Goal: Information Seeking & Learning: Learn about a topic

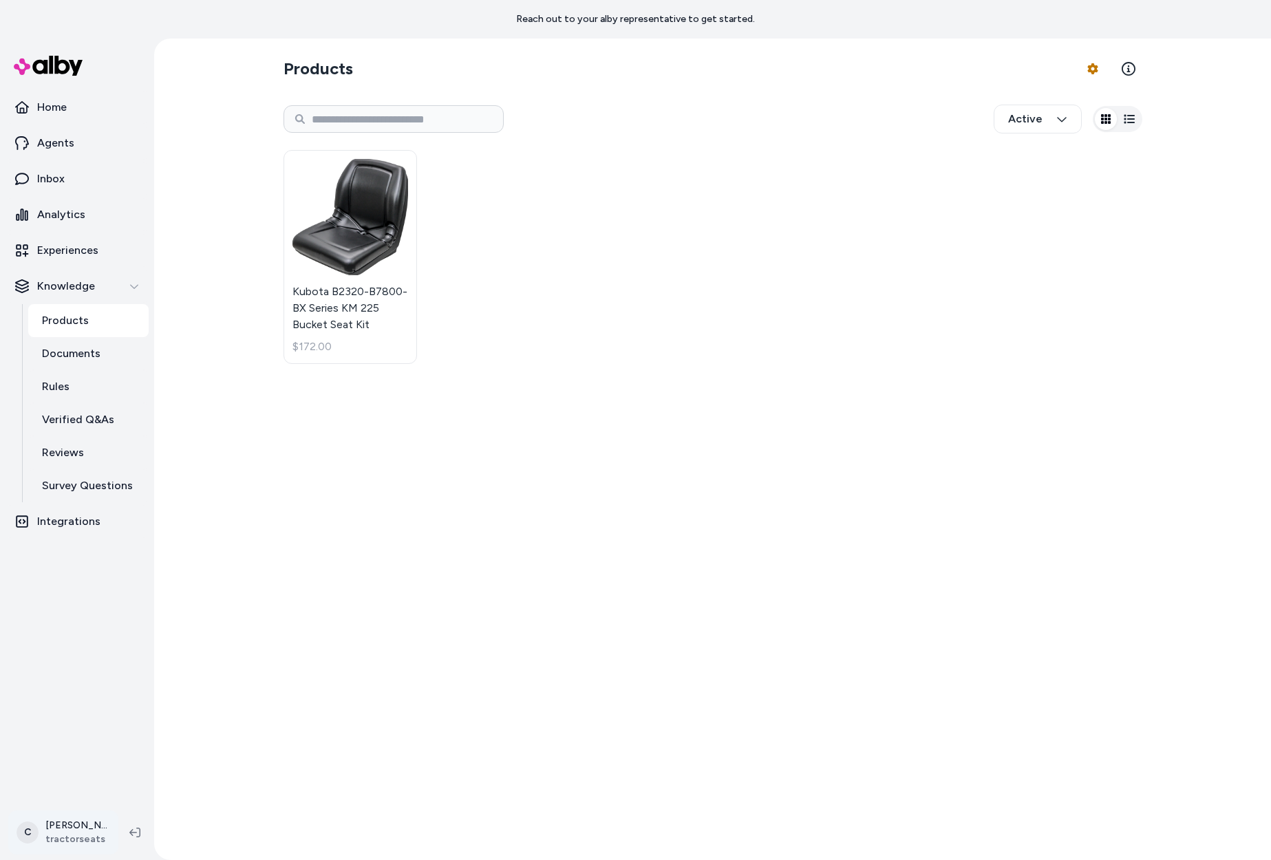
click at [89, 817] on html "Reach out to your alby representative to get started. Home Agents Inbox Analyti…" at bounding box center [635, 430] width 1271 height 860
click at [92, 632] on span "Shortcuts" at bounding box center [73, 635] width 46 height 14
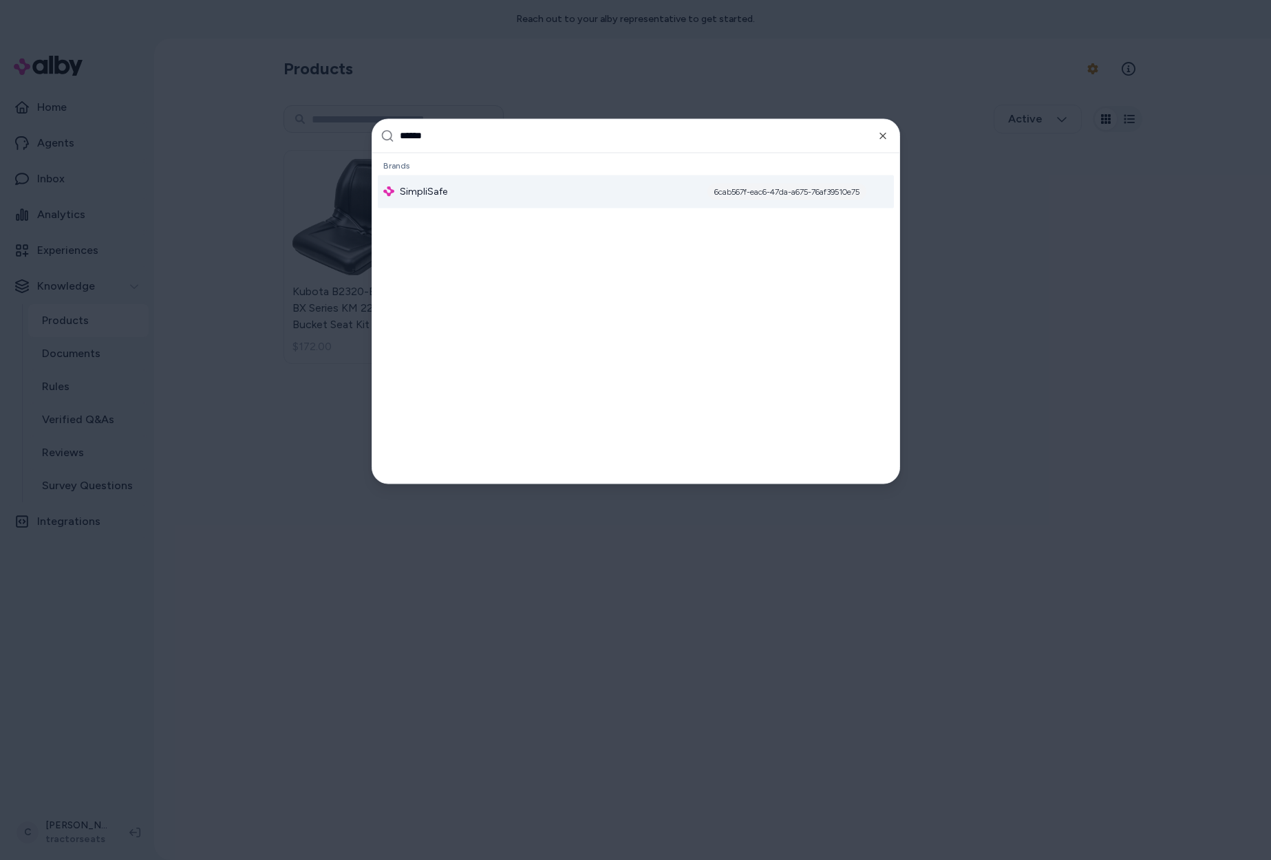
type input "******"
click at [436, 200] on div "SimpliSafe 6cab567f-eac6-47da-a675-76af39510e75" at bounding box center [636, 191] width 516 height 33
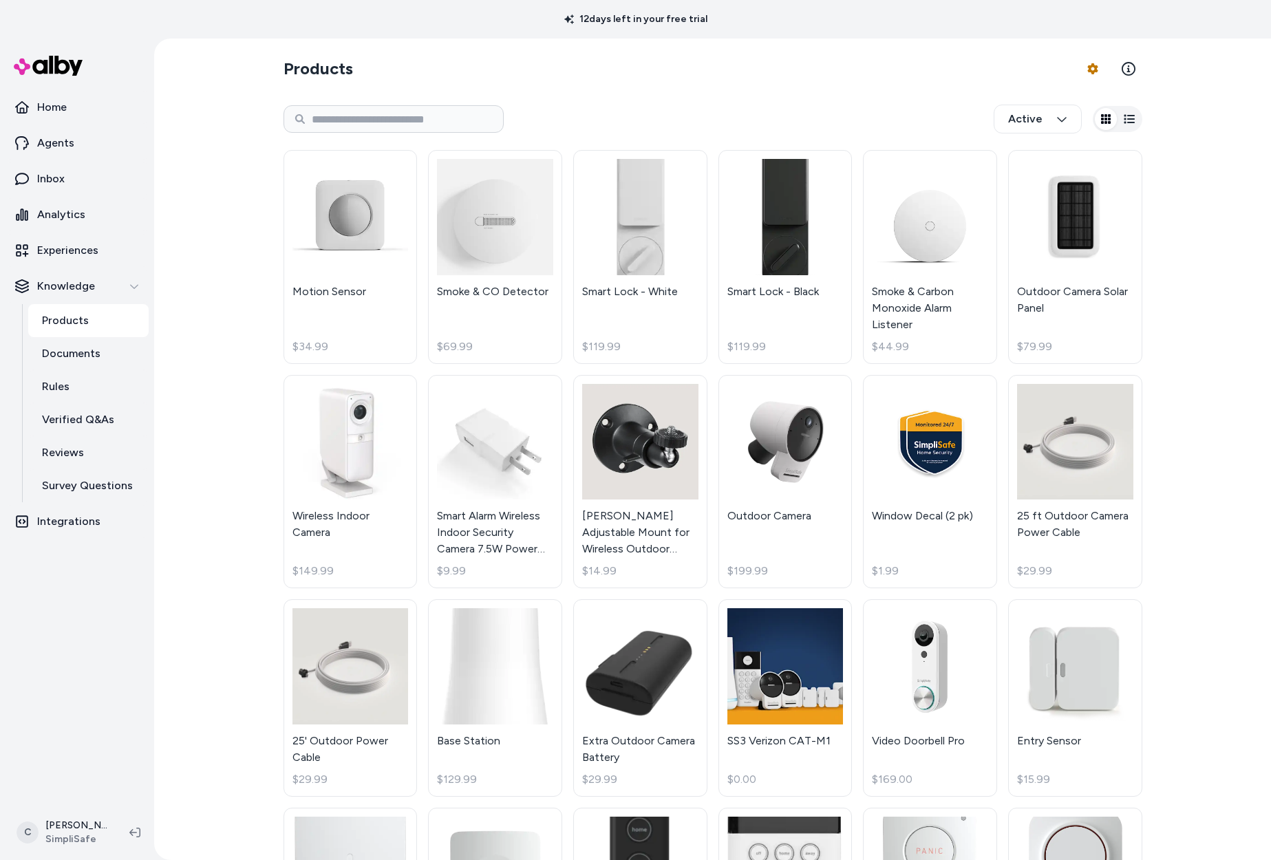
click at [193, 466] on div "Products Product Feed Options Active Motion Sensor $34.99 Smoke & CO Detector $…" at bounding box center [712, 449] width 1117 height 821
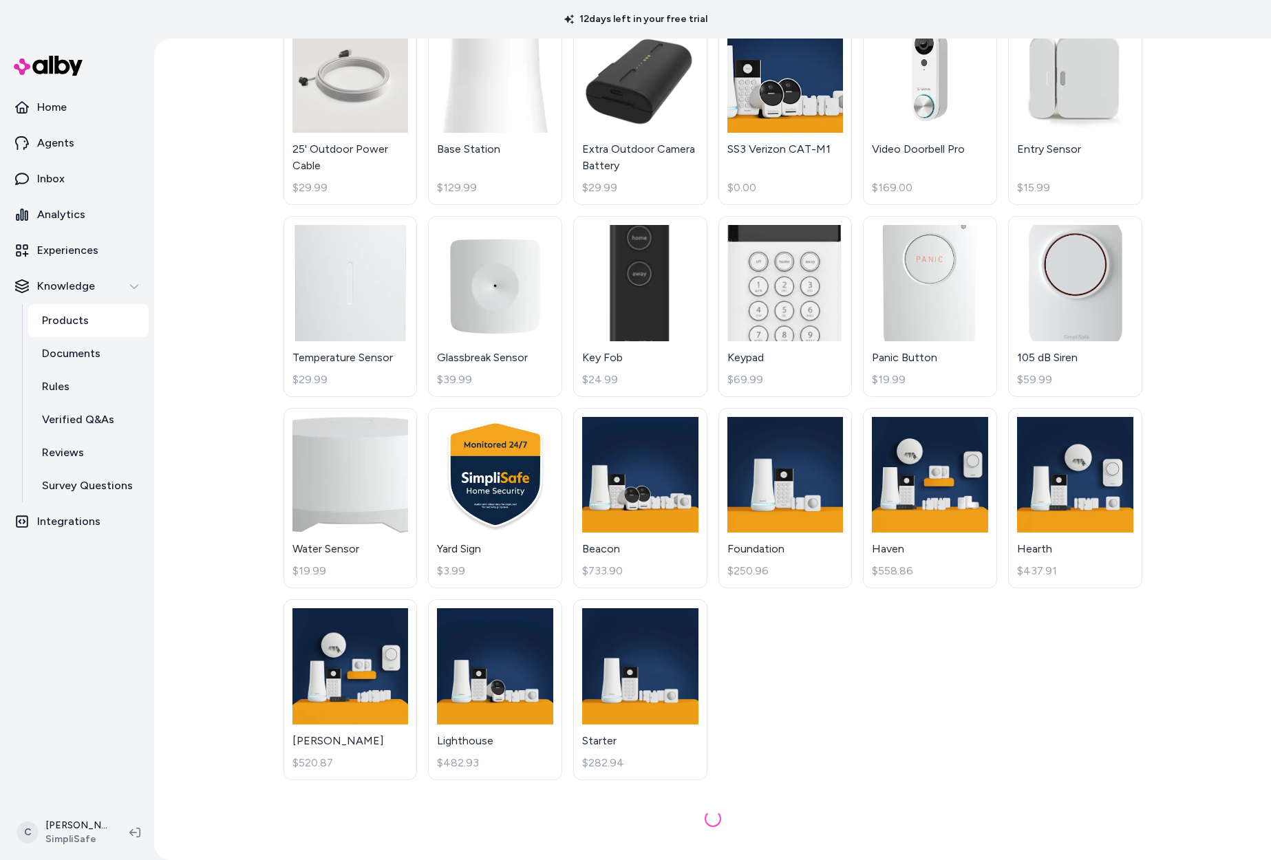
scroll to position [531, 0]
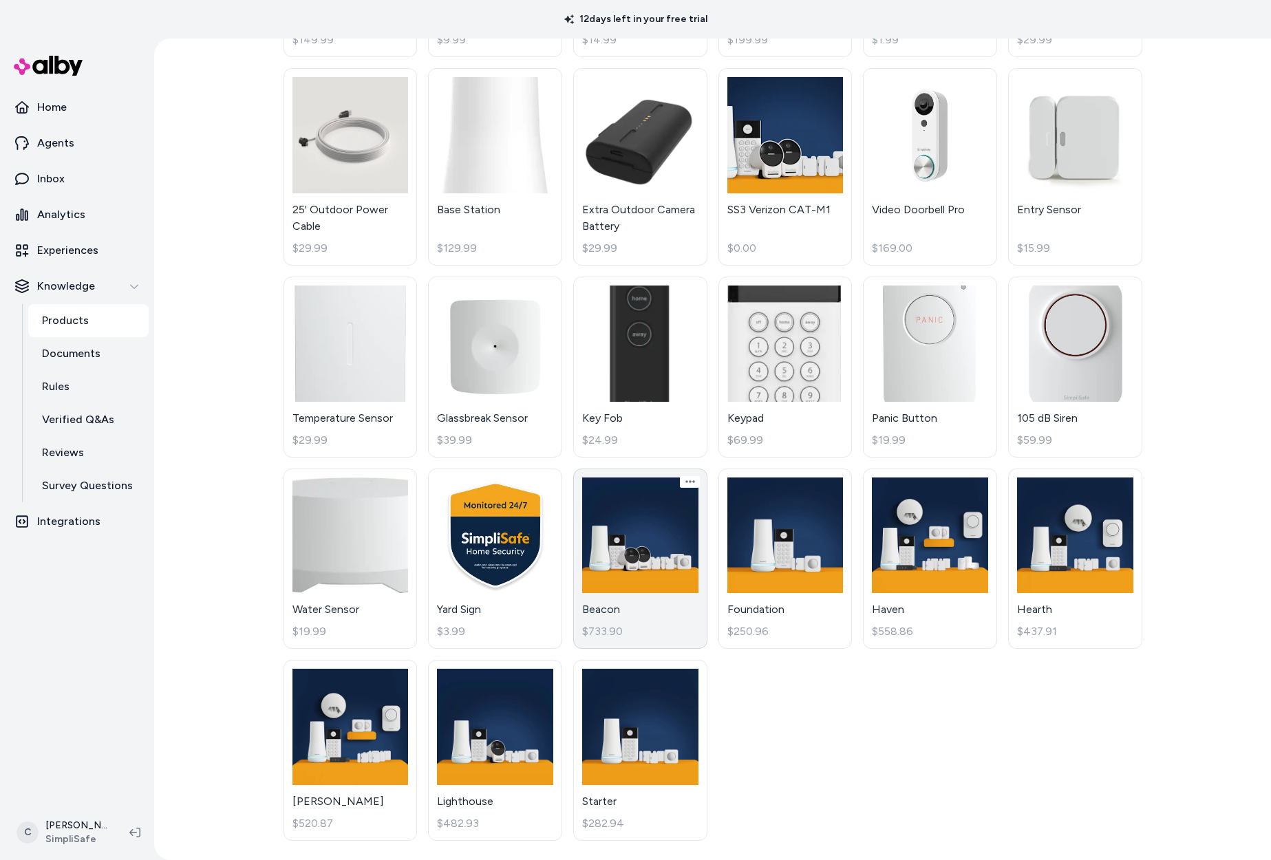
click at [665, 543] on link "Beacon $733.90" at bounding box center [640, 558] width 134 height 181
click at [54, 826] on html "12 days left in your free trial Home Agents Inbox Analytics Experiences Knowled…" at bounding box center [635, 430] width 1271 height 860
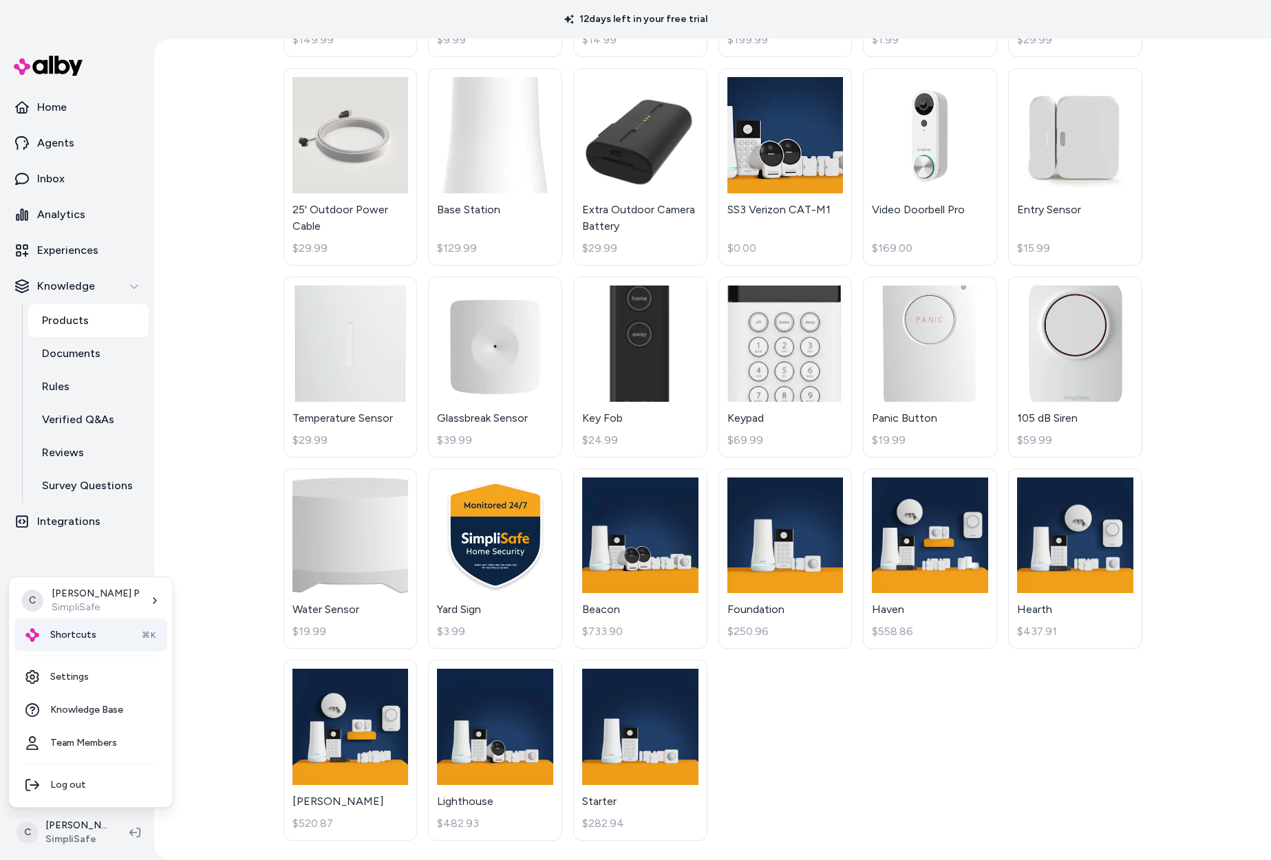
click at [74, 631] on span "Shortcuts" at bounding box center [73, 635] width 46 height 14
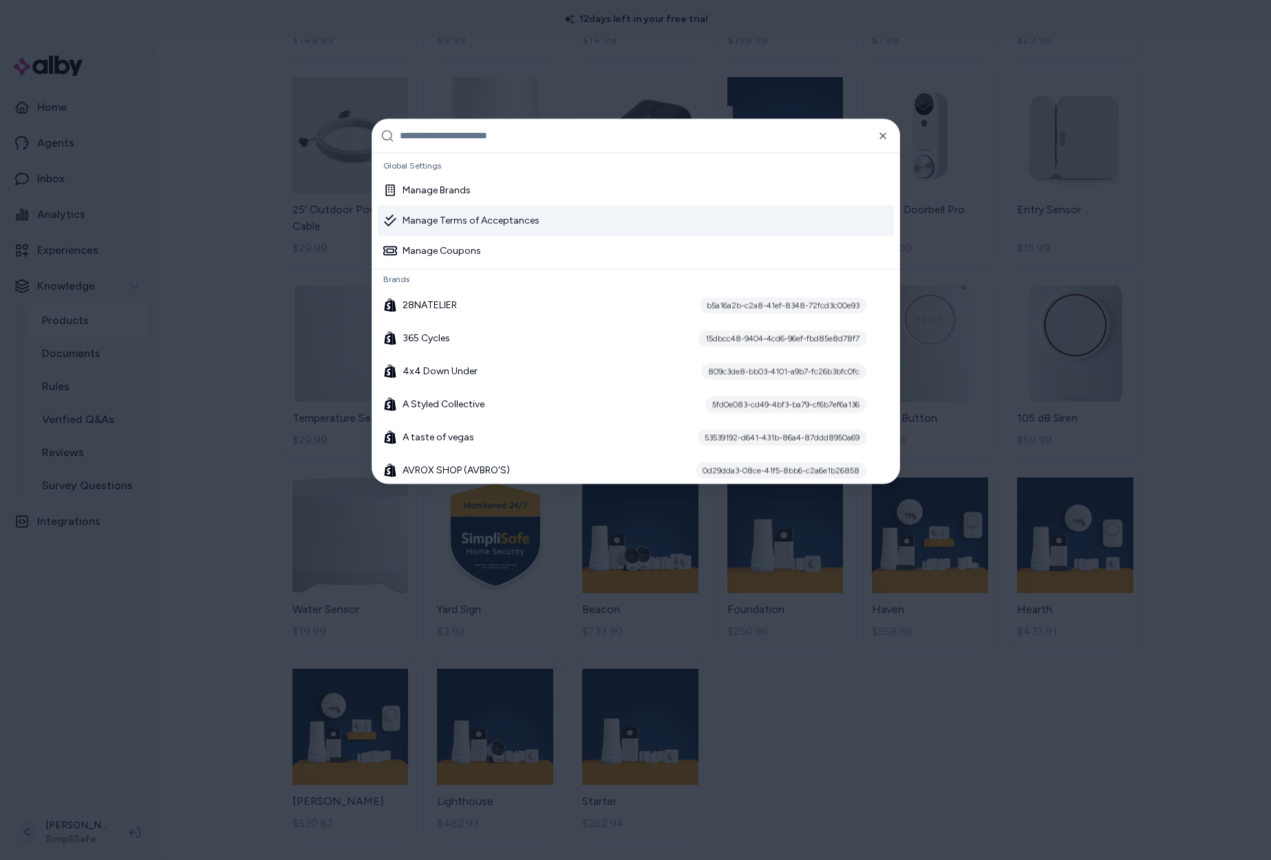
click at [110, 747] on div at bounding box center [635, 430] width 1271 height 860
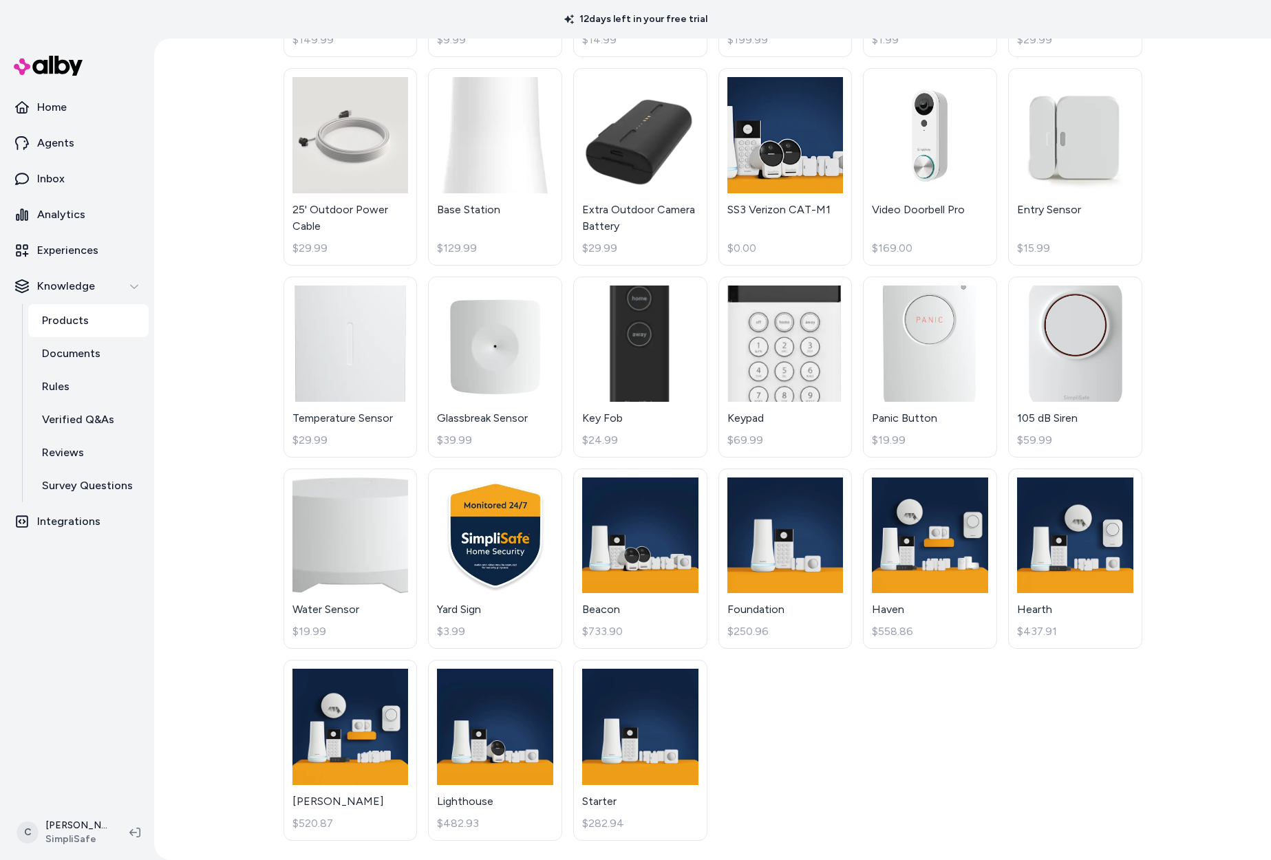
click at [72, 161] on ul "Home Agents Inbox Analytics Experiences Knowledge Products Documents Rules Veri…" at bounding box center [77, 314] width 143 height 447
click at [73, 143] on link "Agents" at bounding box center [77, 143] width 143 height 33
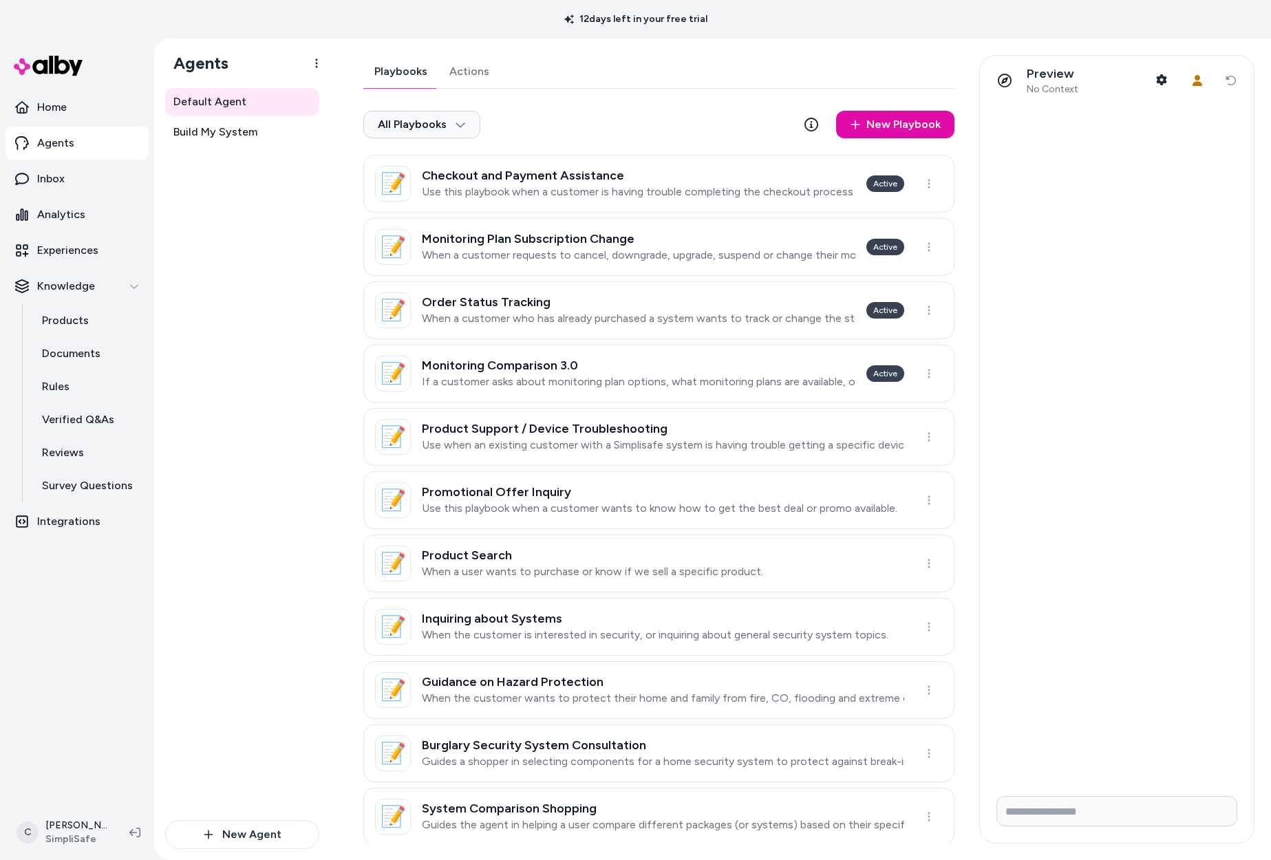
click at [495, 78] on div "Playbooks Actions All Playbooks New Playbook 📝 Checkout and Payment Assistance …" at bounding box center [658, 450] width 591 height 790
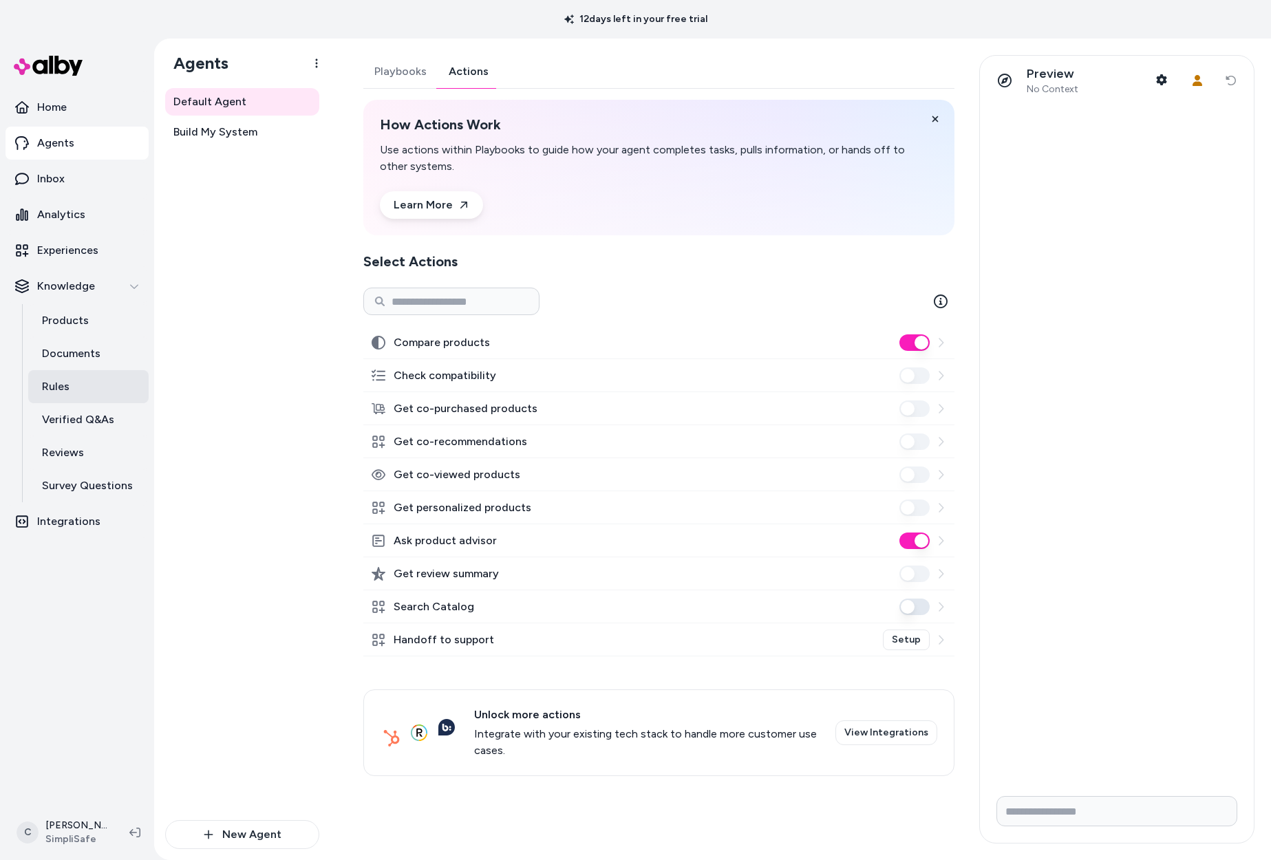
click at [131, 385] on link "Rules" at bounding box center [88, 386] width 120 height 33
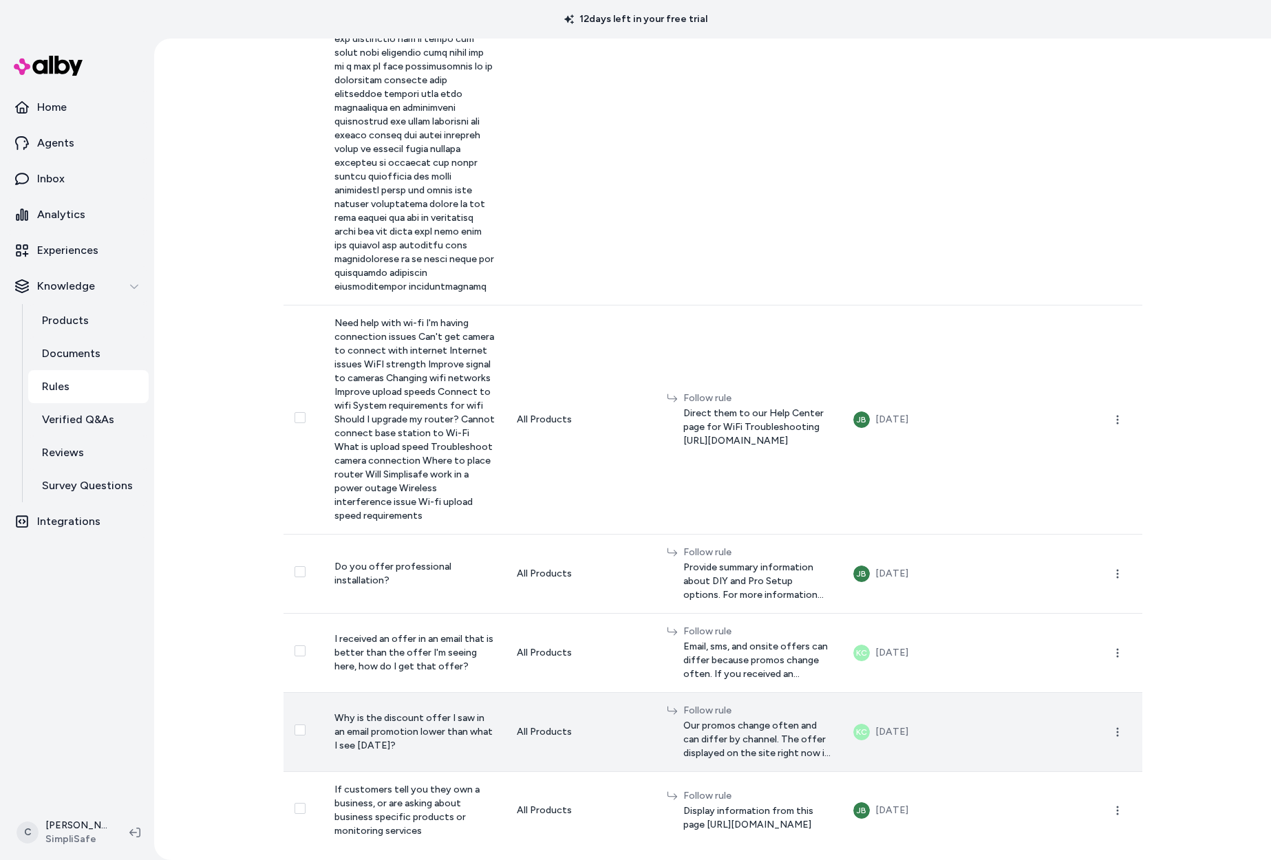
scroll to position [7839, 0]
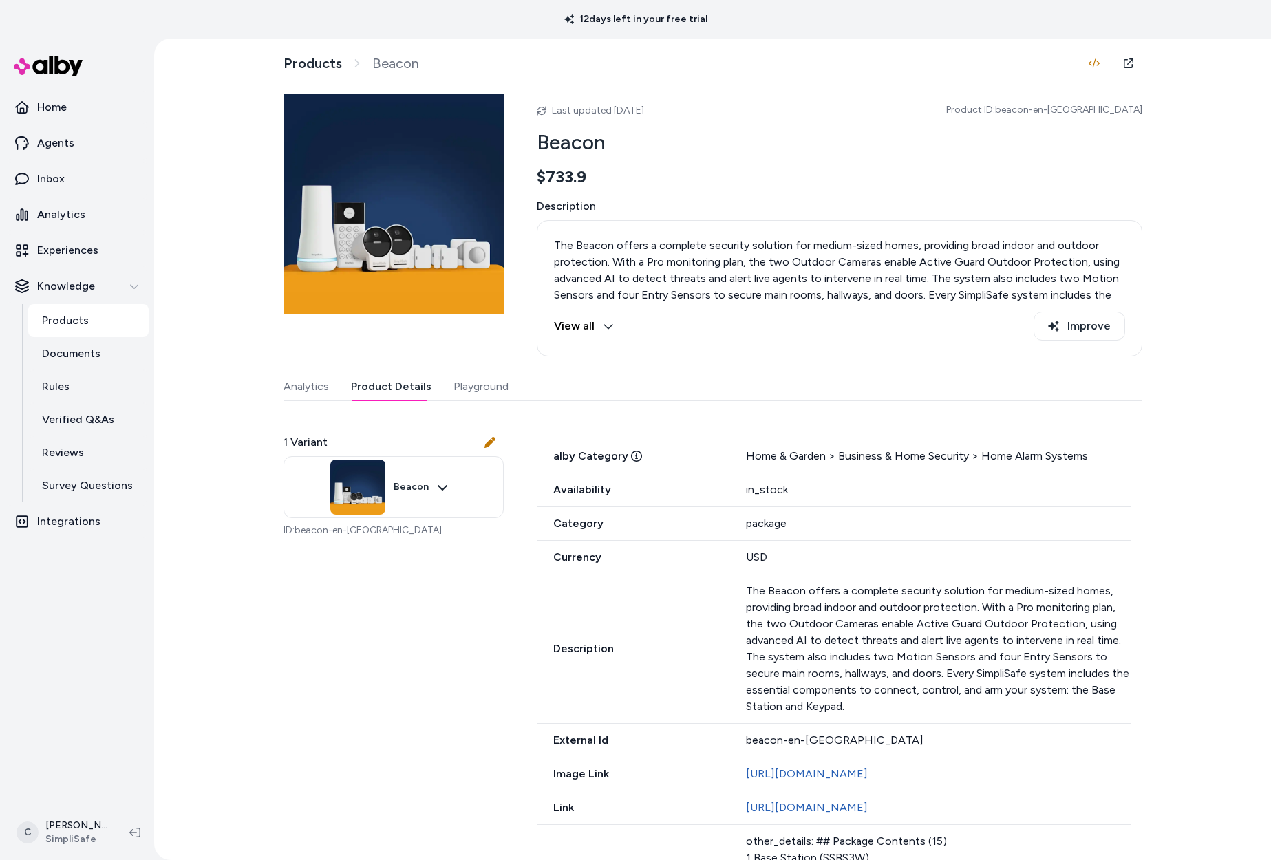
click at [388, 380] on button "Product Details" at bounding box center [391, 387] width 80 height 28
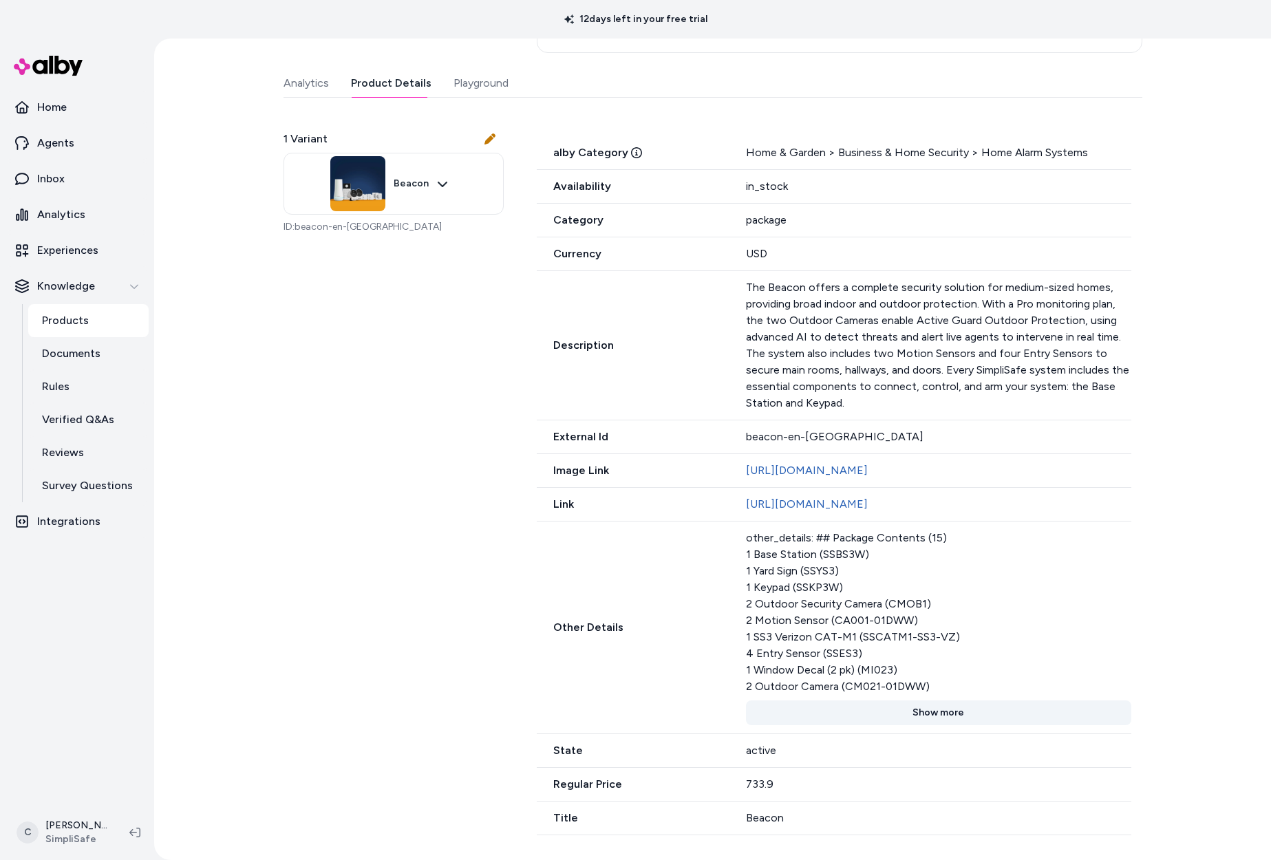
click at [907, 713] on button "Show more" at bounding box center [938, 712] width 385 height 25
click at [746, 568] on div "other_details: ## Package Contents (15) 1 Base Station (SSBS3W) 1 Yard Sign (SS…" at bounding box center [938, 612] width 385 height 165
drag, startPoint x: 767, startPoint y: 554, endPoint x: 801, endPoint y: 589, distance: 48.6
click at [801, 589] on div "other_details: ## Package Contents (15) 1 Base Station (SSBS3W) 1 Yard Sign (SS…" at bounding box center [938, 612] width 385 height 165
drag, startPoint x: 800, startPoint y: 590, endPoint x: 783, endPoint y: 576, distance: 22.0
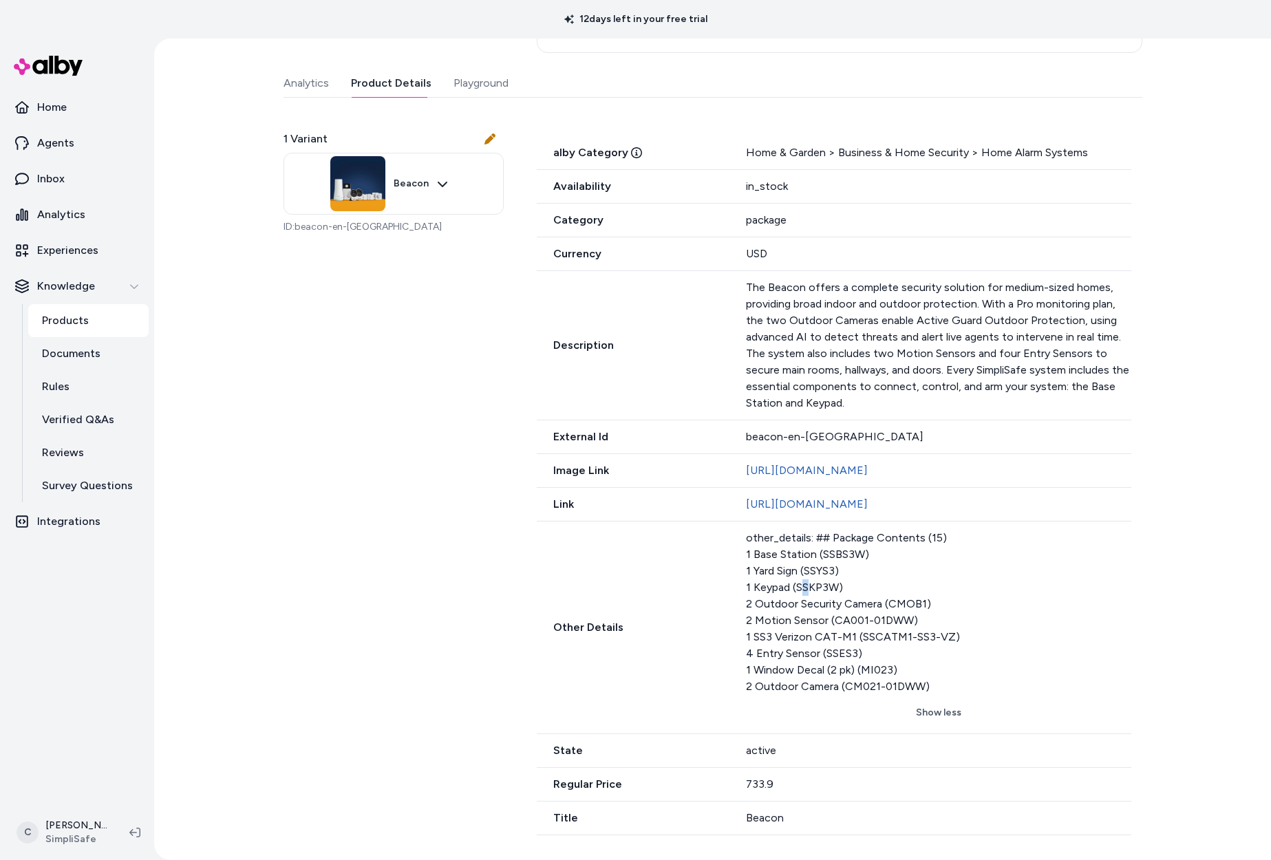
click at [800, 590] on div "other_details: ## Package Contents (15) 1 Base Station (SSBS3W) 1 Yard Sign (SS…" at bounding box center [938, 612] width 385 height 165
click at [783, 577] on div "other_details: ## Package Contents (15) 1 Base Station (SSBS3W) 1 Yard Sign (SS…" at bounding box center [938, 612] width 385 height 165
drag, startPoint x: 773, startPoint y: 575, endPoint x: 781, endPoint y: 600, distance: 26.3
click at [781, 600] on div "other_details: ## Package Contents (15) 1 Base Station (SSBS3W) 1 Yard Sign (SS…" at bounding box center [938, 612] width 385 height 165
drag, startPoint x: 781, startPoint y: 600, endPoint x: 781, endPoint y: 548, distance: 52.3
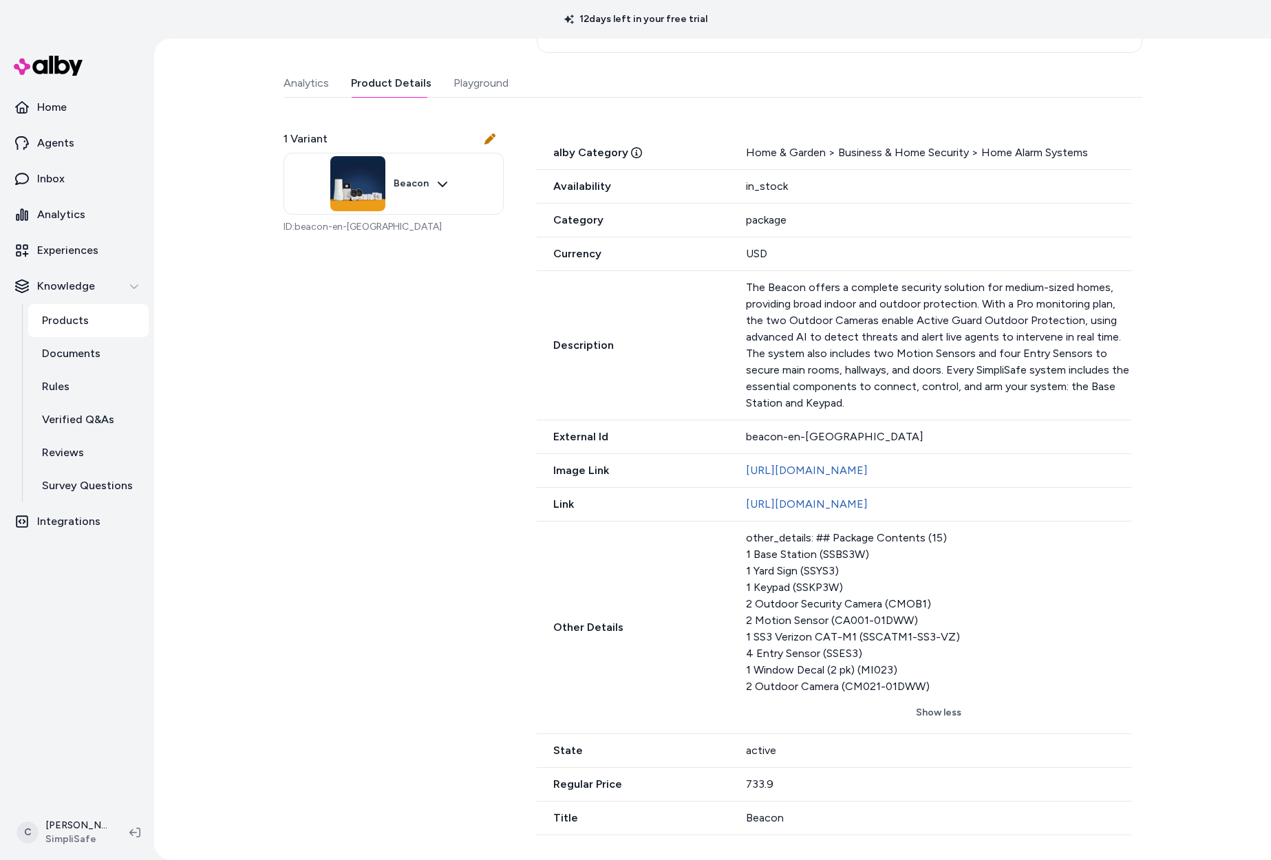
click at [781, 599] on div "other_details: ## Package Contents (15) 1 Base Station (SSBS3W) 1 Yard Sign (SS…" at bounding box center [938, 612] width 385 height 165
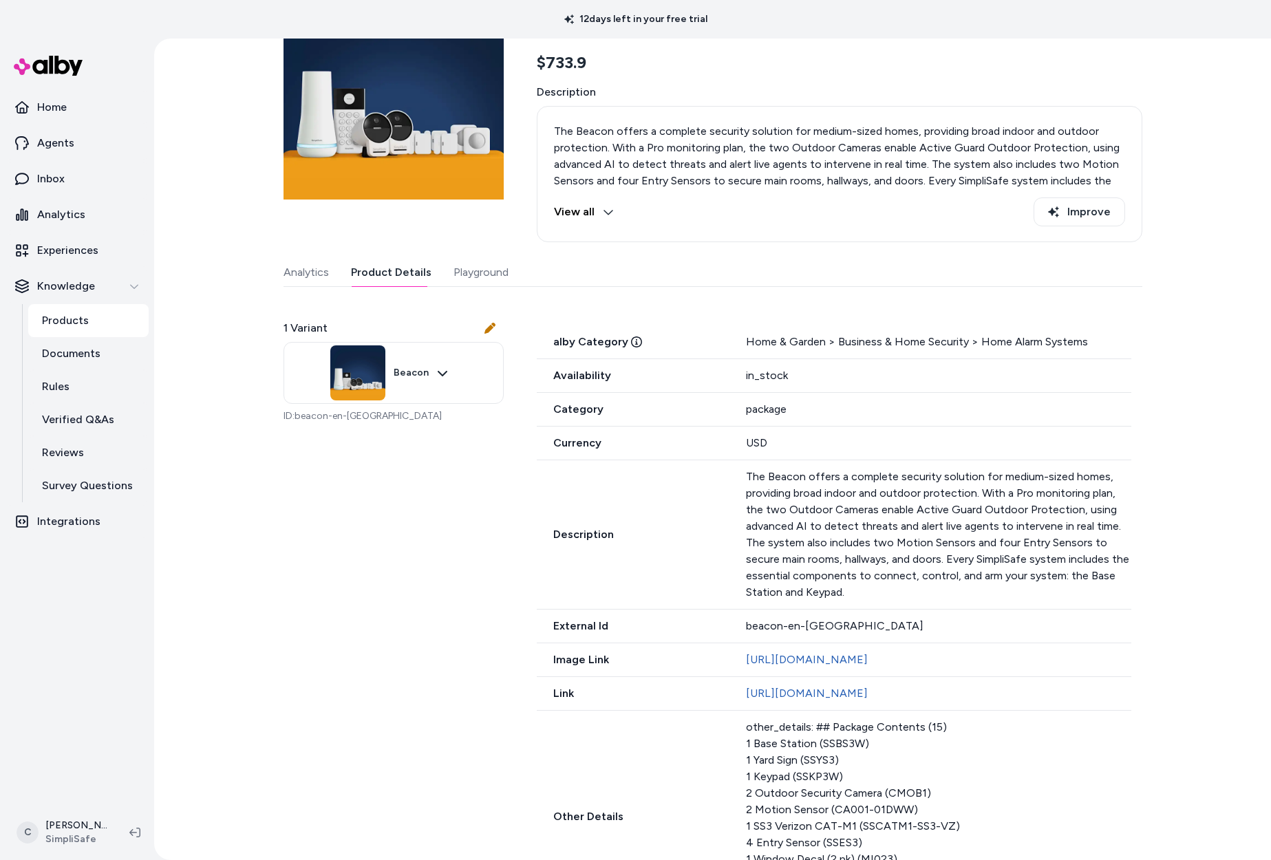
scroll to position [0, 0]
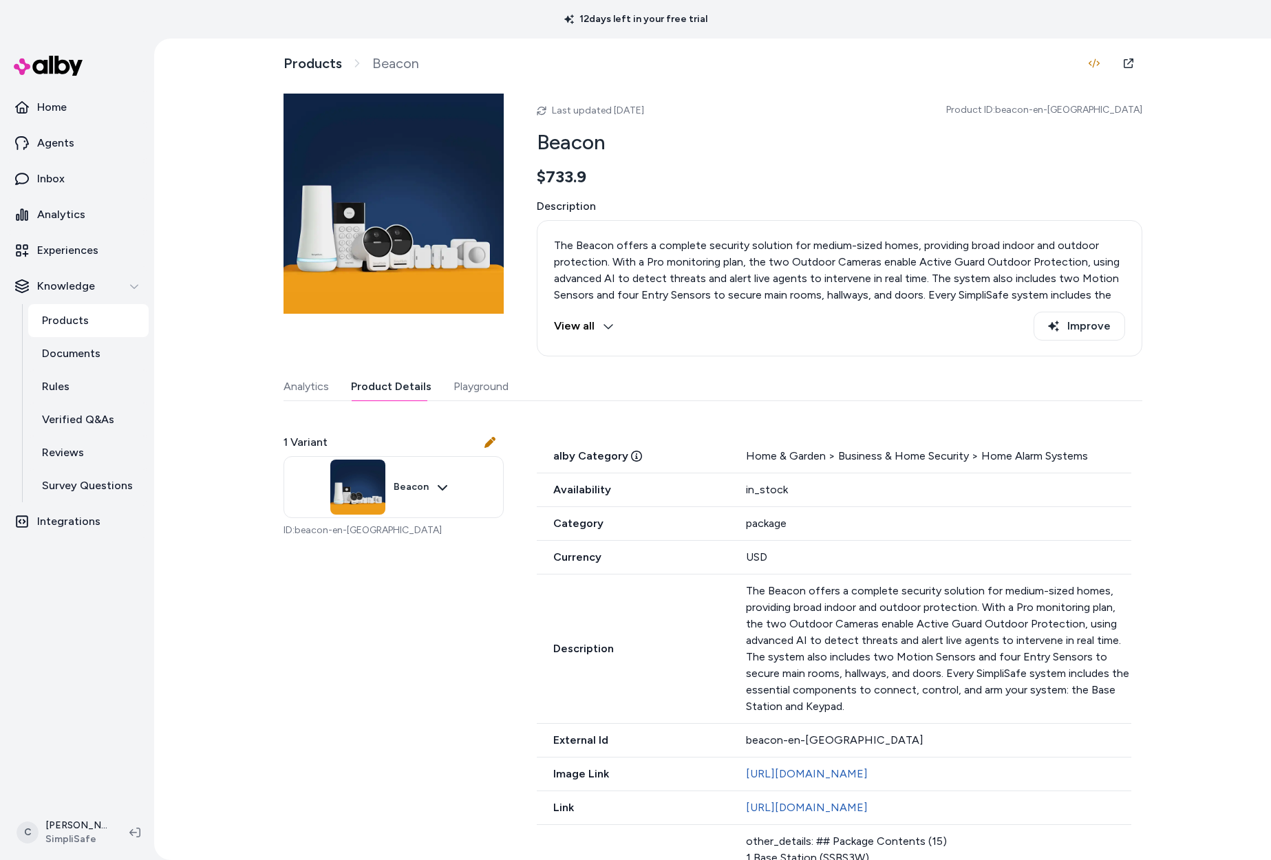
click at [98, 322] on link "Products" at bounding box center [88, 320] width 120 height 33
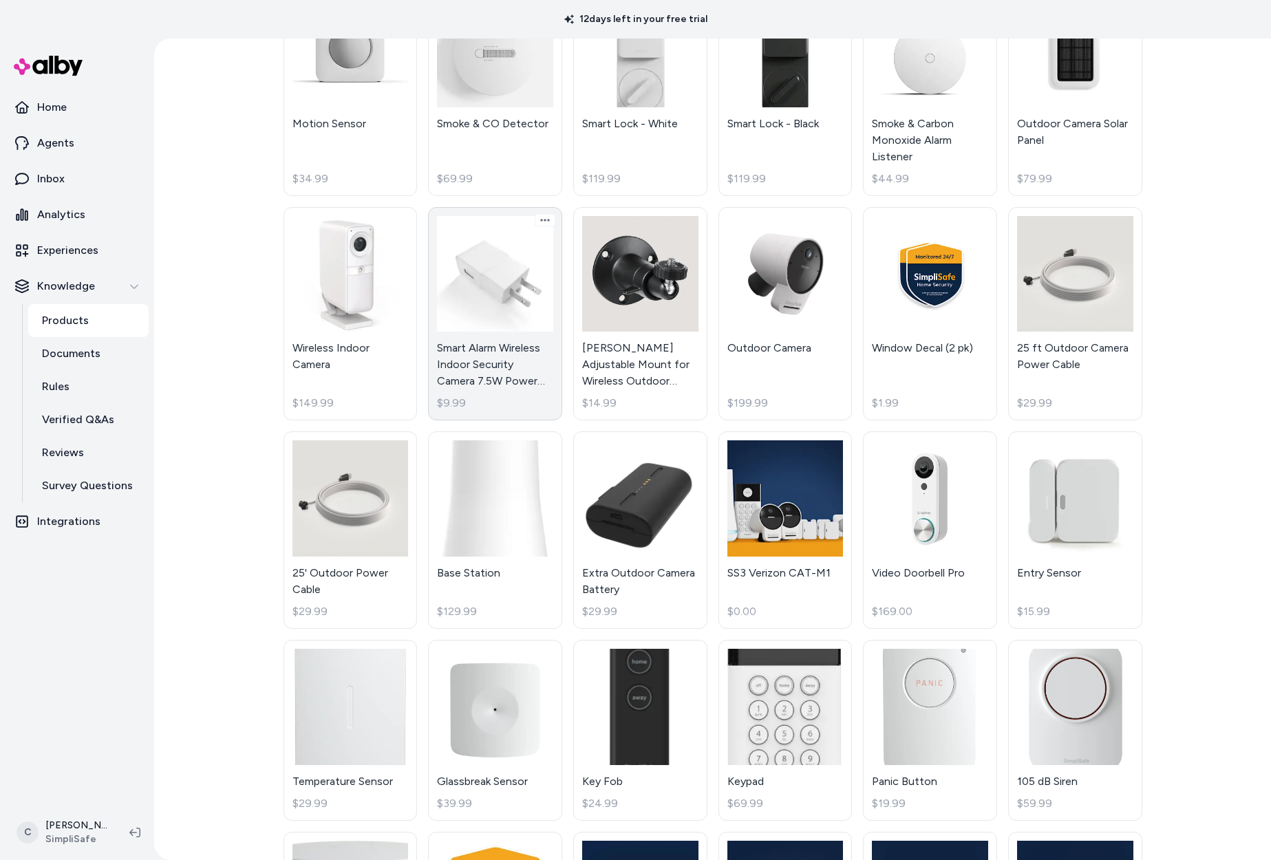
scroll to position [104, 0]
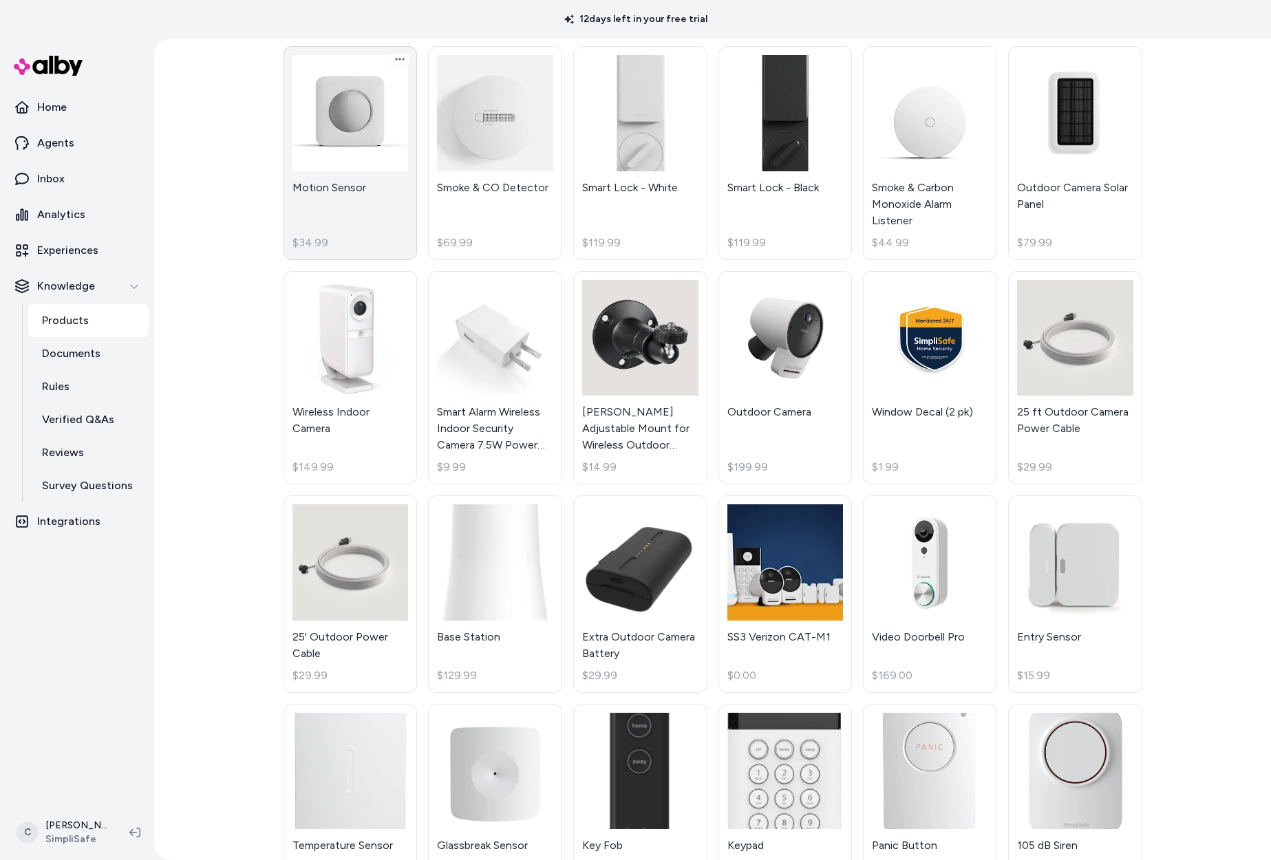
click at [361, 224] on link "Motion Sensor $34.99" at bounding box center [350, 153] width 134 height 214
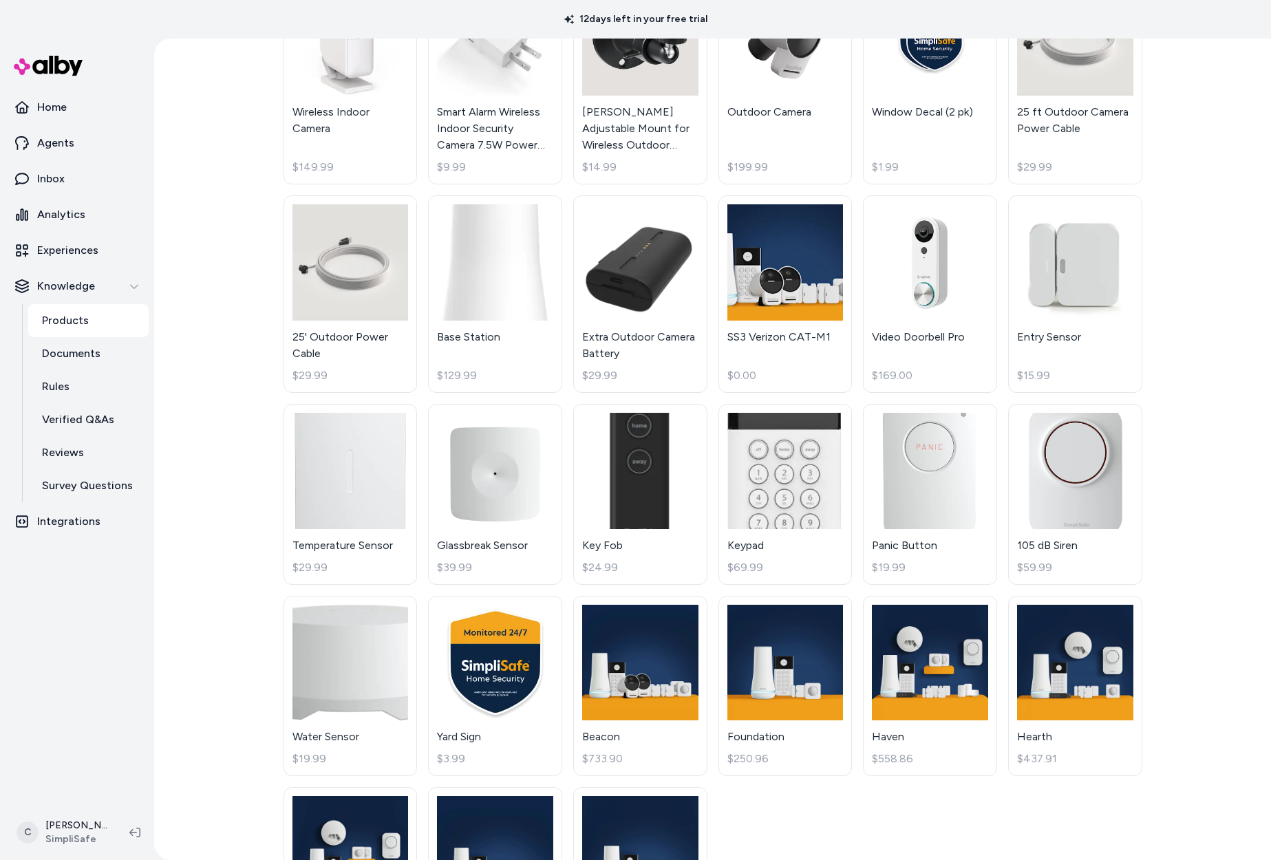
scroll to position [531, 0]
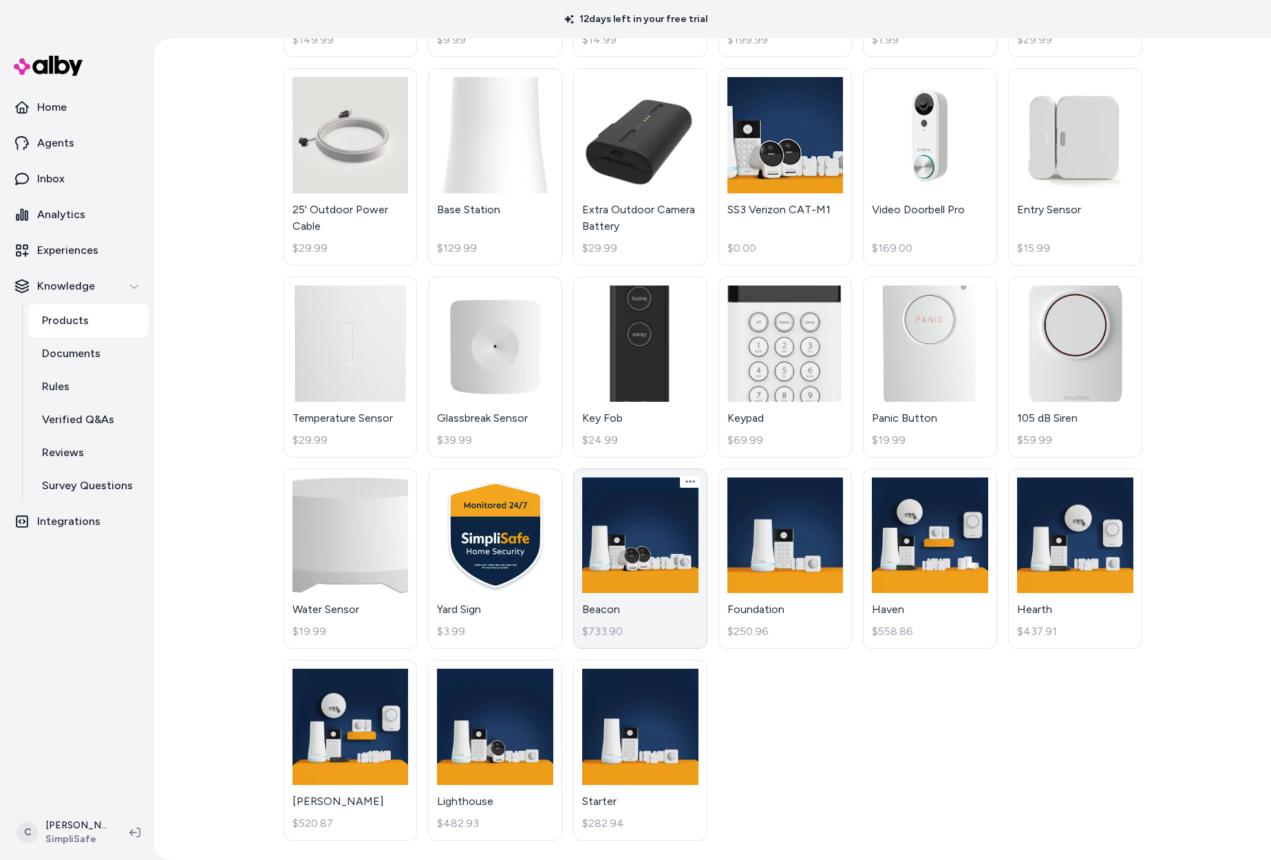
click at [662, 561] on link "Beacon $733.90" at bounding box center [640, 558] width 134 height 181
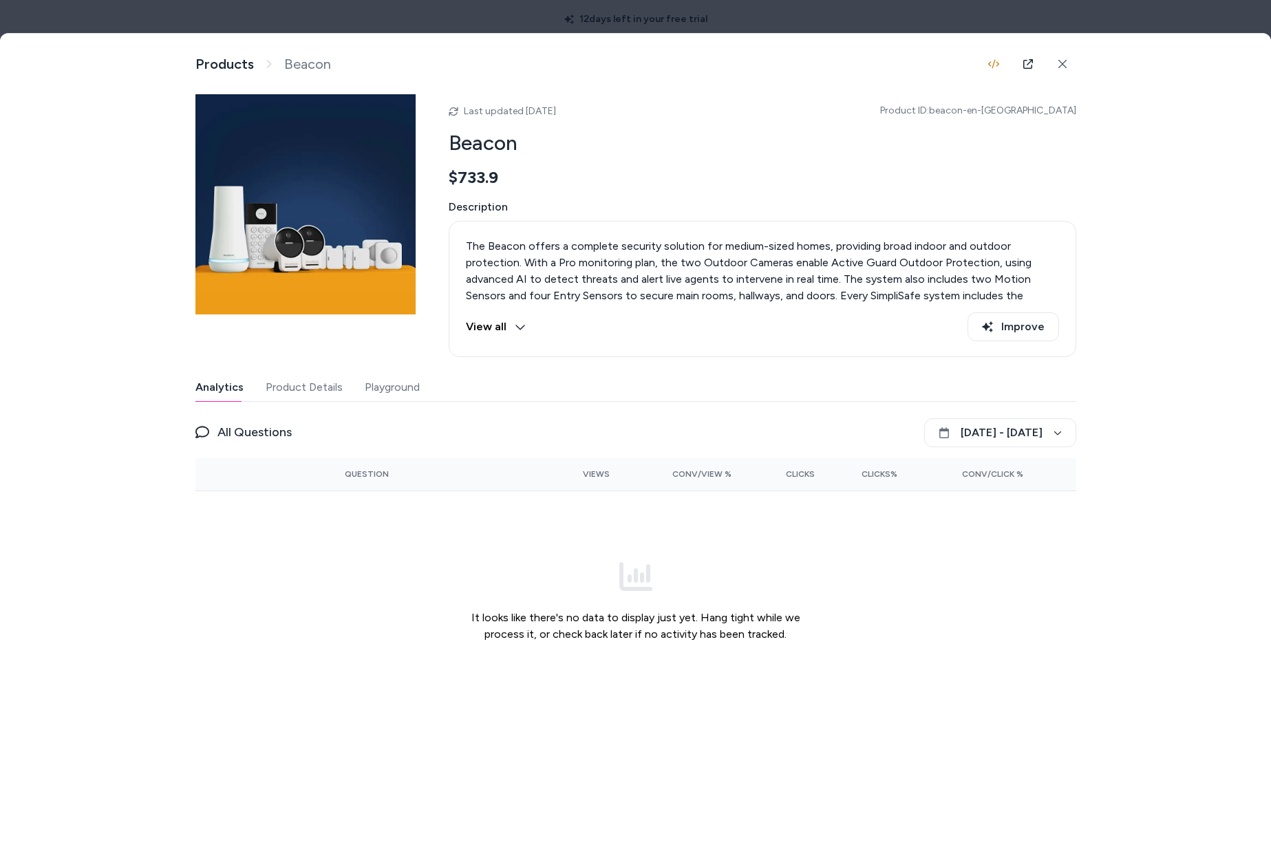
drag, startPoint x: 311, startPoint y: 403, endPoint x: 321, endPoint y: 395, distance: 12.7
click at [312, 405] on div "Analytics Product Details Playground All Questions September 9 - October 9 Ques…" at bounding box center [635, 543] width 881 height 338
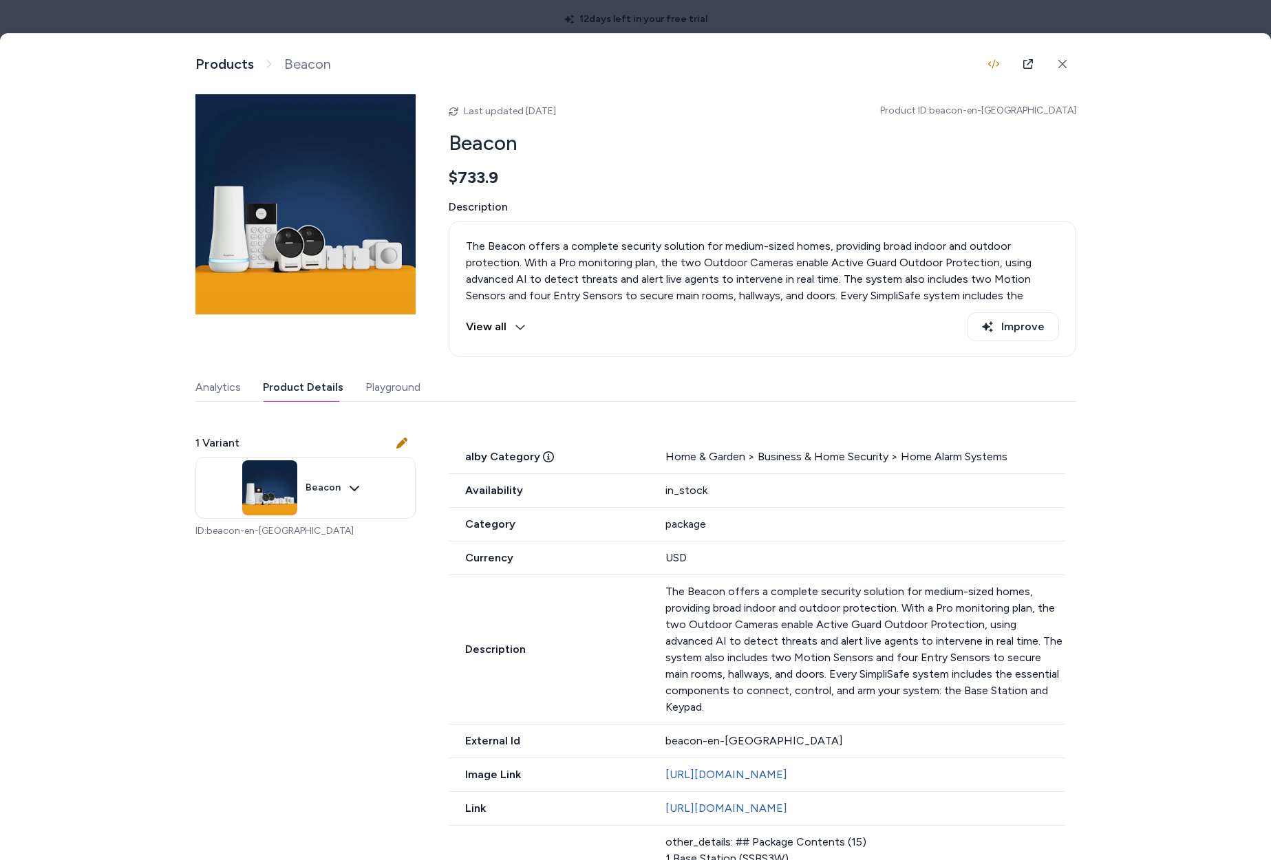
click at [321, 391] on button "Product Details" at bounding box center [303, 388] width 80 height 28
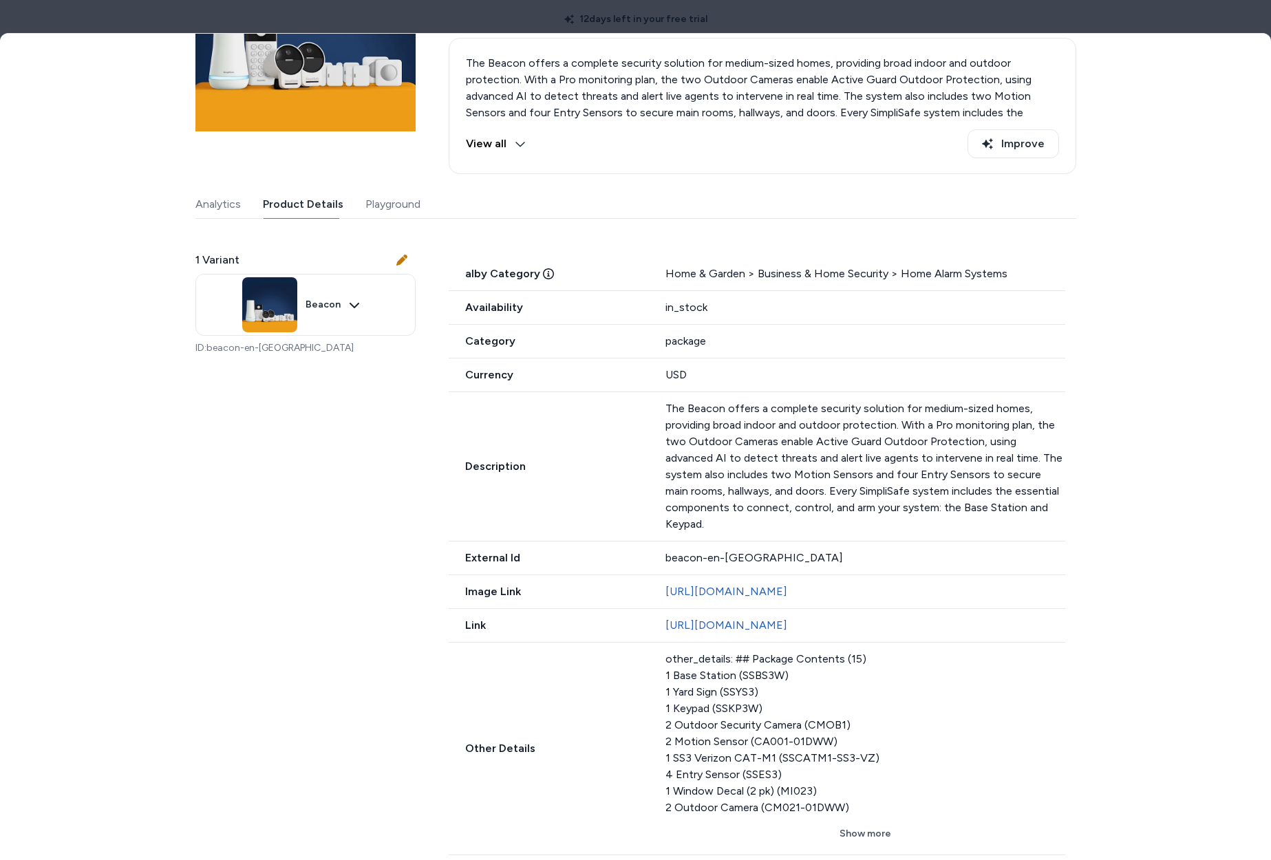
scroll to position [254, 0]
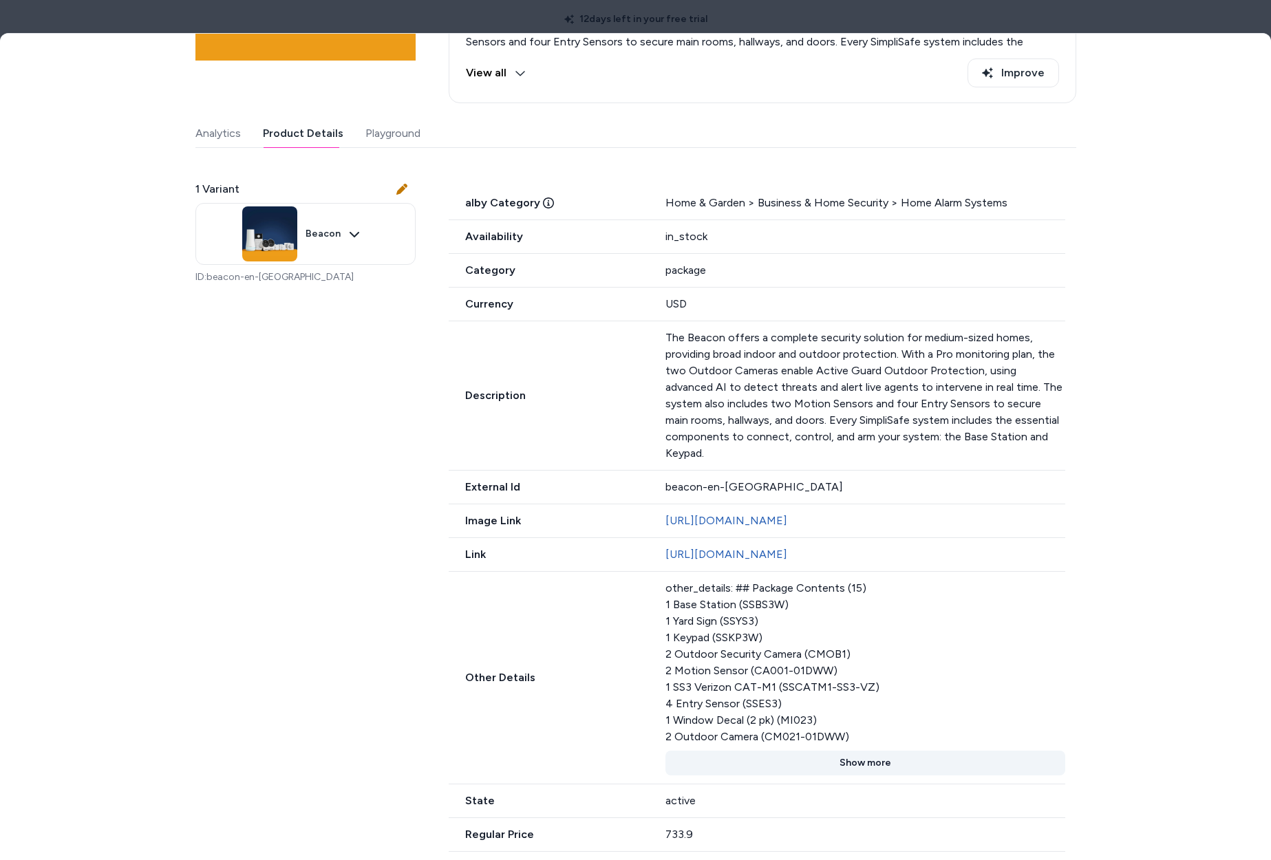
click at [863, 775] on button "Show more" at bounding box center [865, 763] width 400 height 25
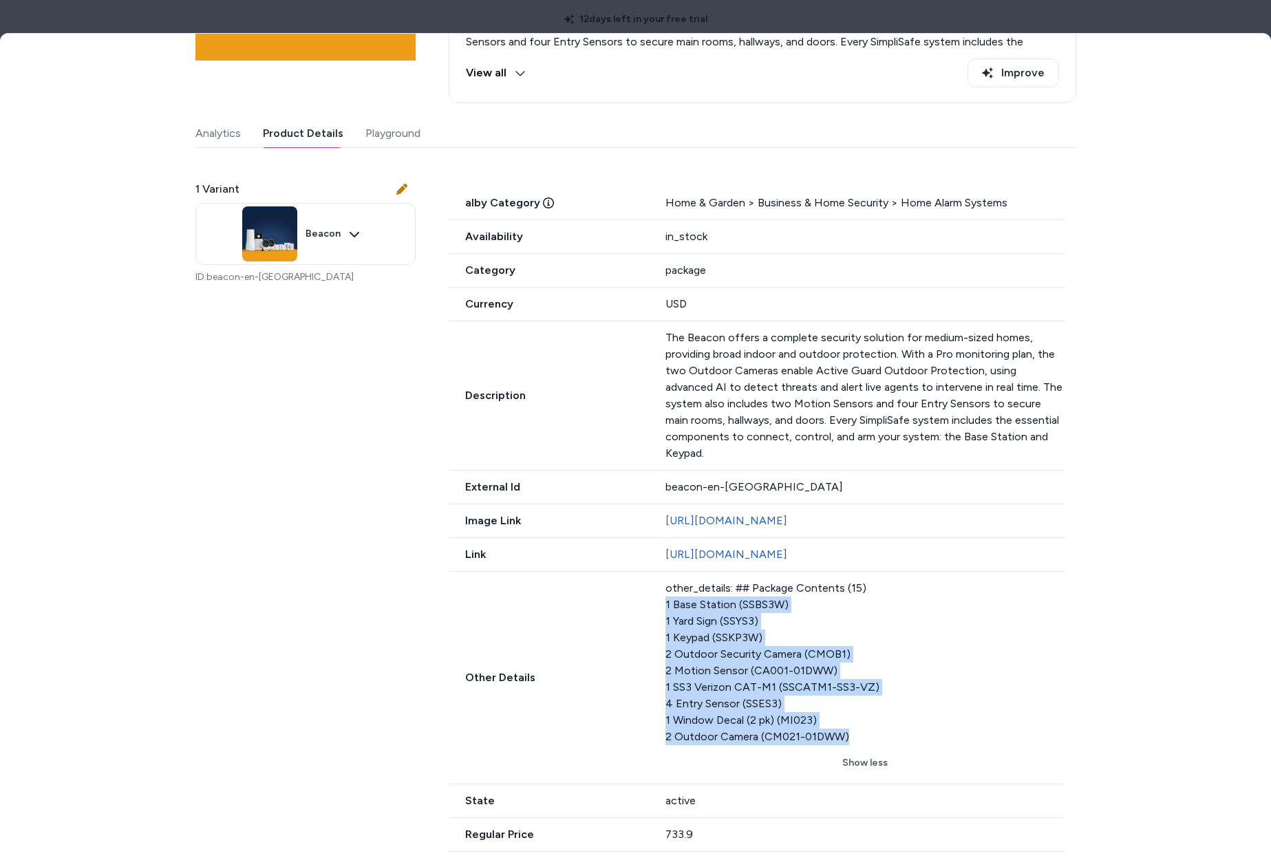
drag, startPoint x: 829, startPoint y: 748, endPoint x: 625, endPoint y: 618, distance: 241.2
click at [625, 618] on div "Other Details other_details: ## Package Contents (15) 1 Base Station (SSBS3W) 1…" at bounding box center [757, 678] width 616 height 213
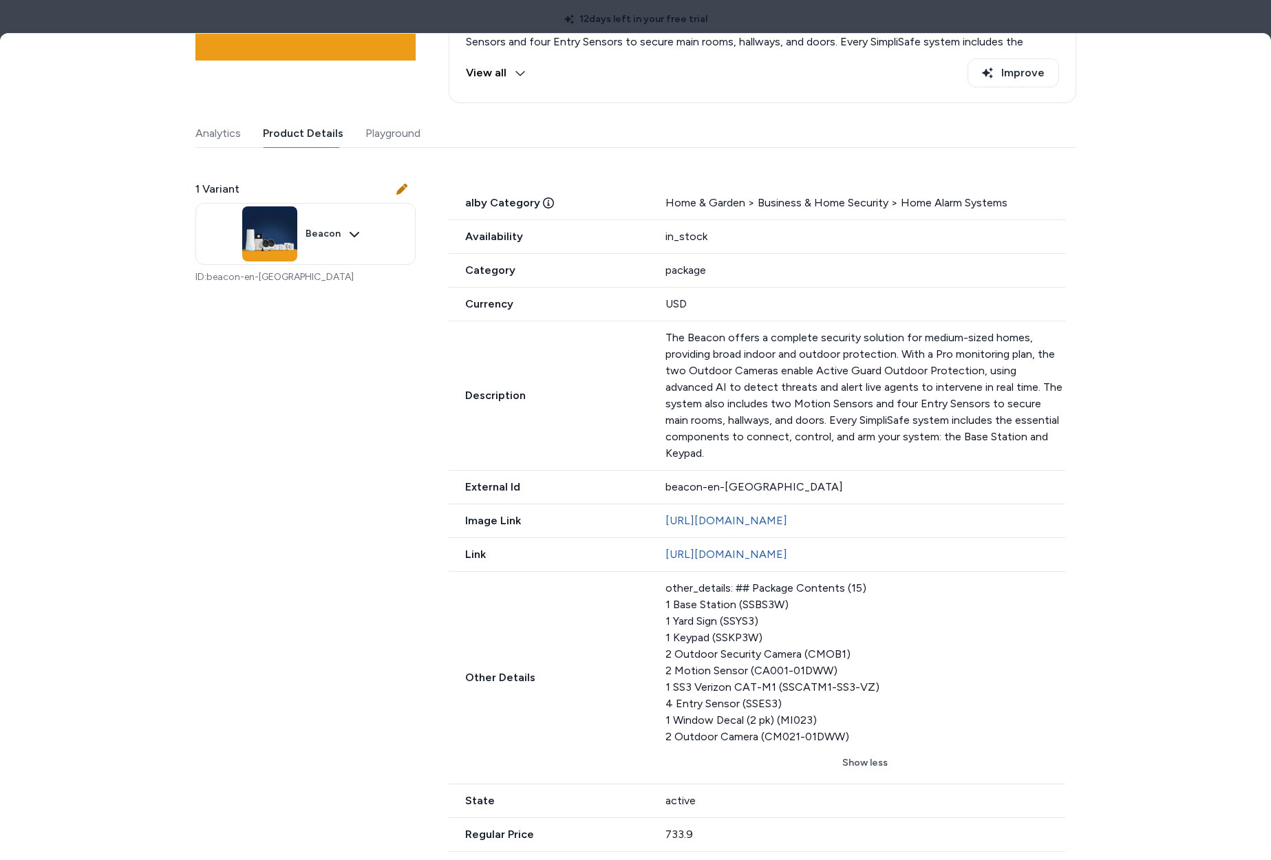
click at [791, 641] on div "other_details: ## Package Contents (15) 1 Base Station (SSBS3W) 1 Yard Sign (SS…" at bounding box center [865, 662] width 400 height 165
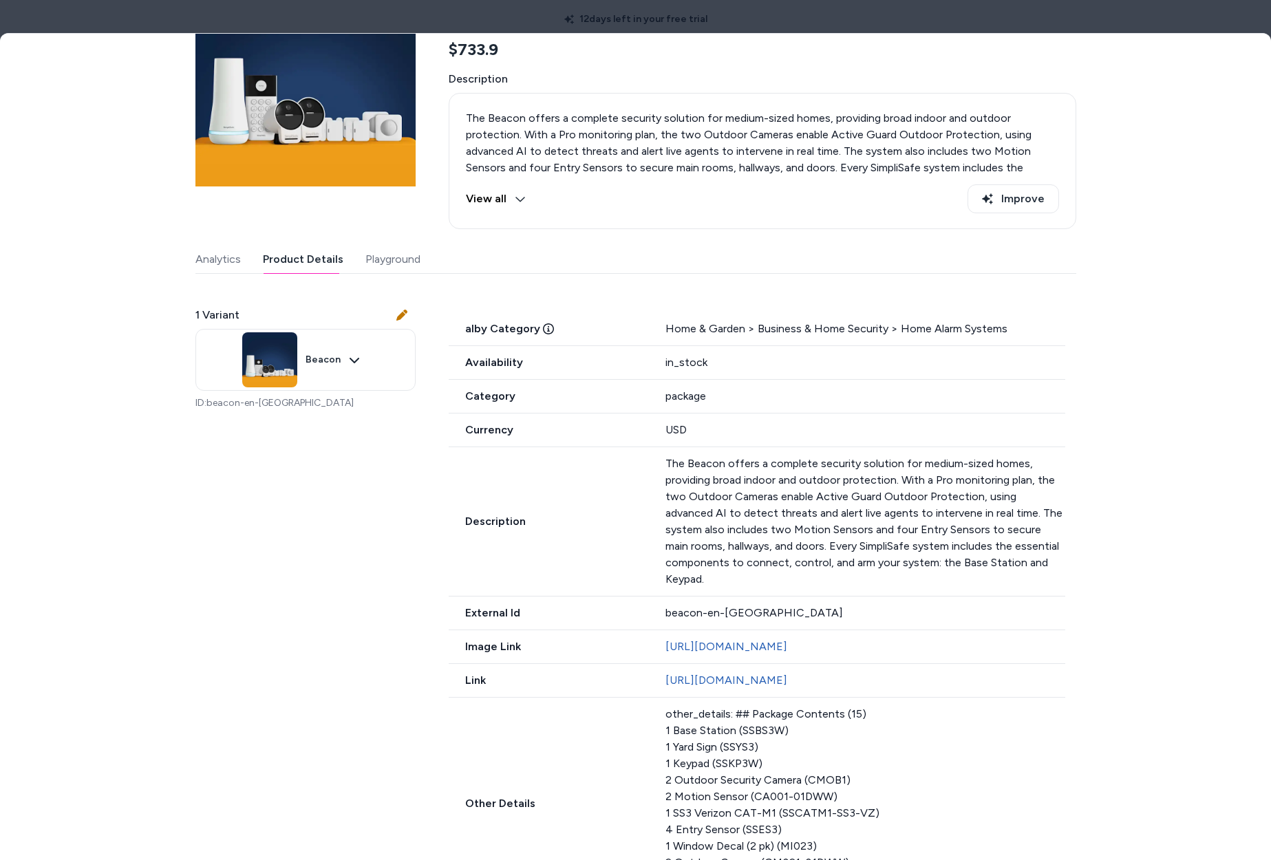
scroll to position [65, 0]
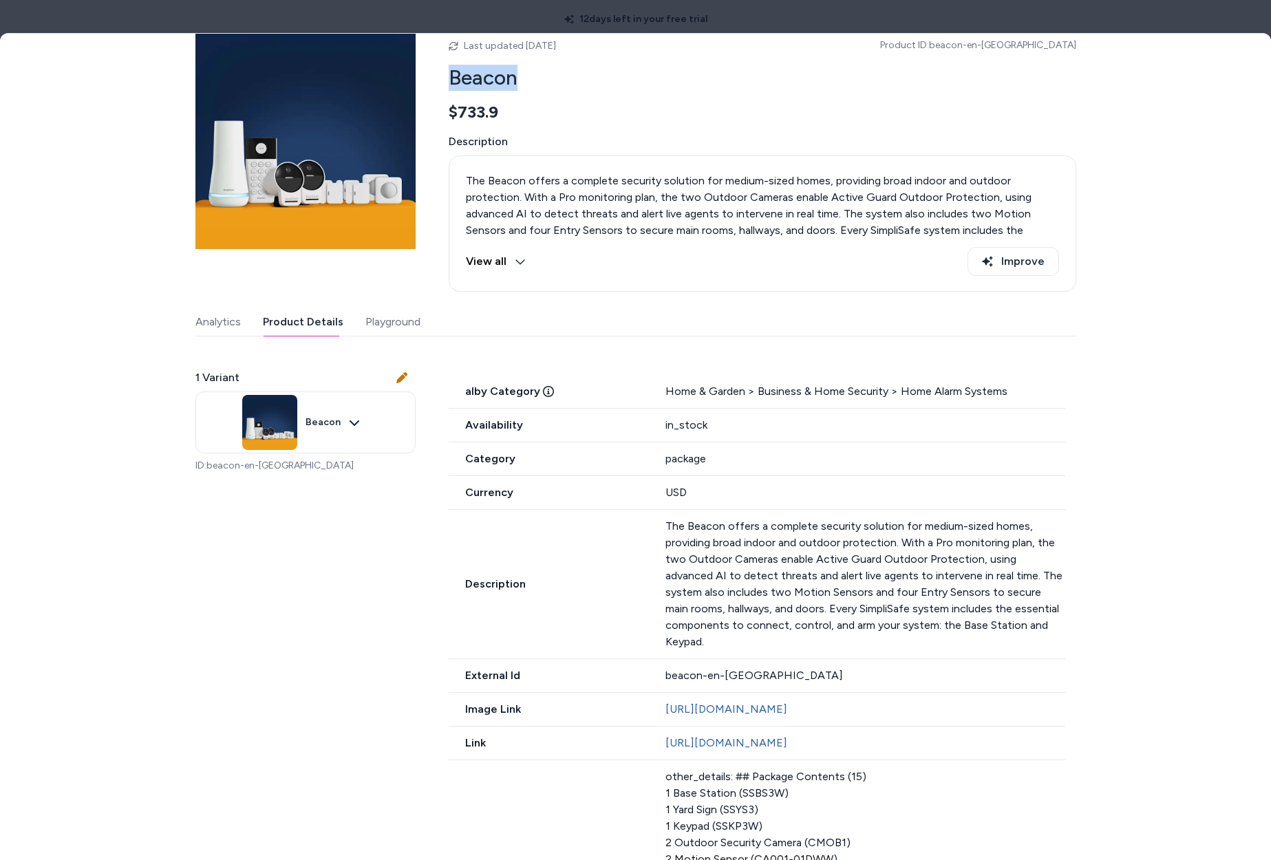
drag, startPoint x: 475, startPoint y: 94, endPoint x: 433, endPoint y: 75, distance: 46.2
click at [433, 75] on div "Last updated Oct 07, 2025 Product ID: beacon-en-US Beacon $733.9 Description Th…" at bounding box center [635, 160] width 881 height 263
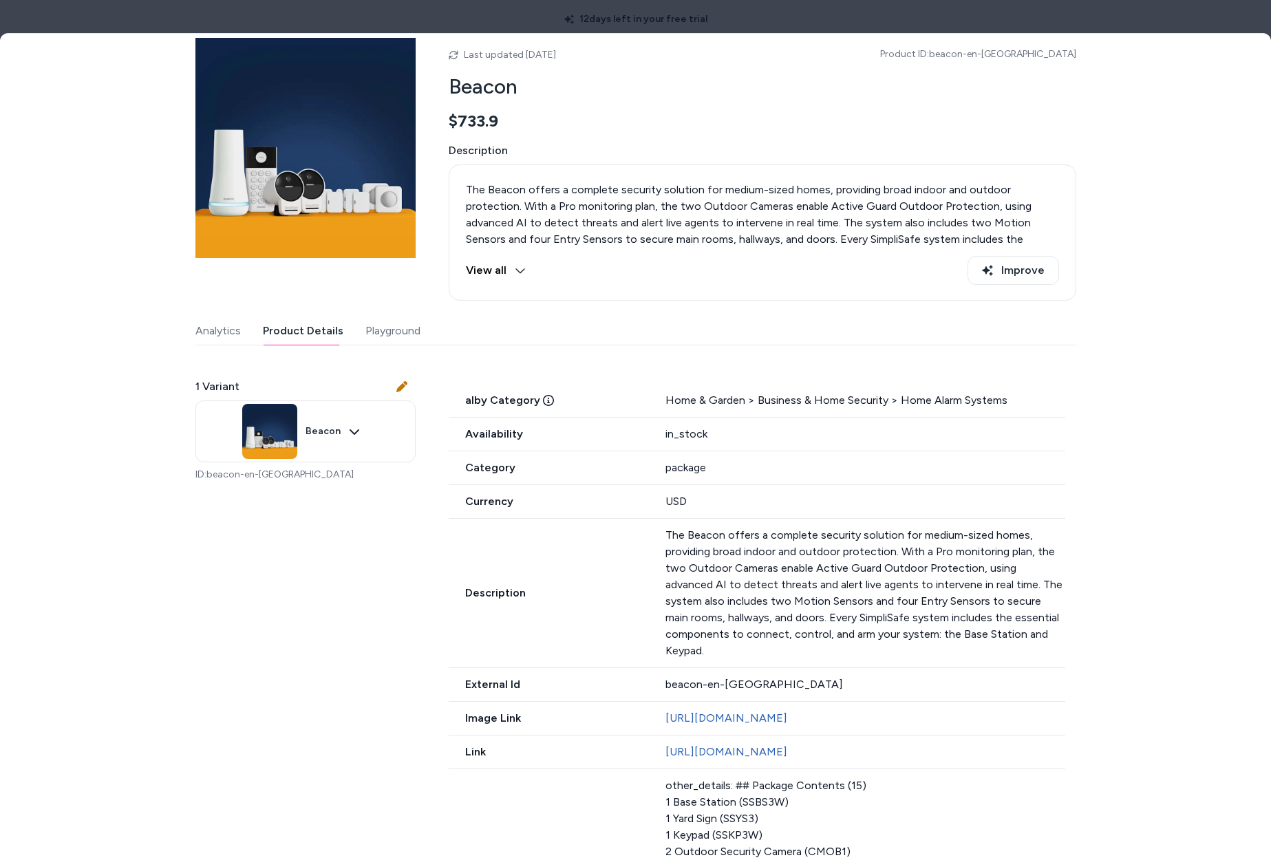
drag, startPoint x: 768, startPoint y: 19, endPoint x: 776, endPoint y: 427, distance: 408.0
click at [767, 18] on div at bounding box center [635, 430] width 1271 height 860
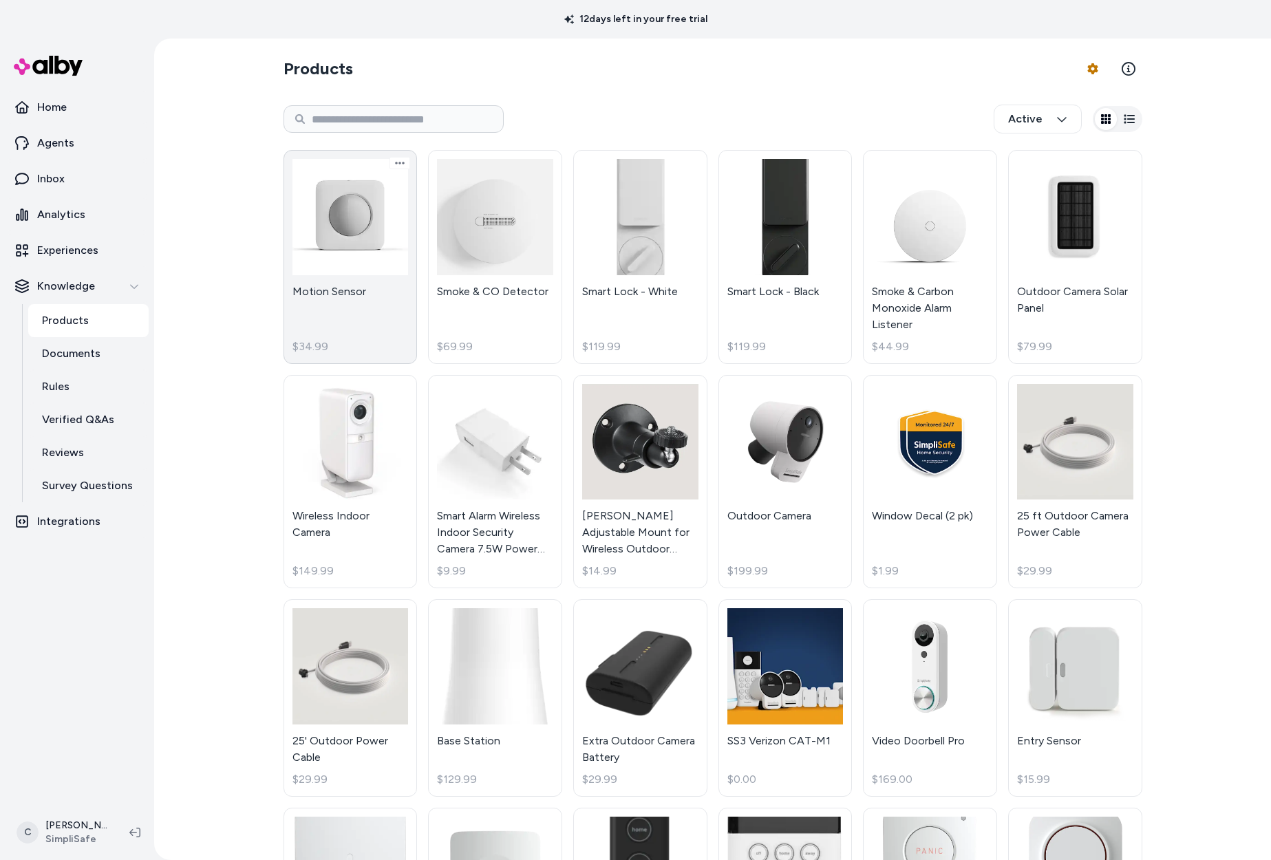
scroll to position [8, 0]
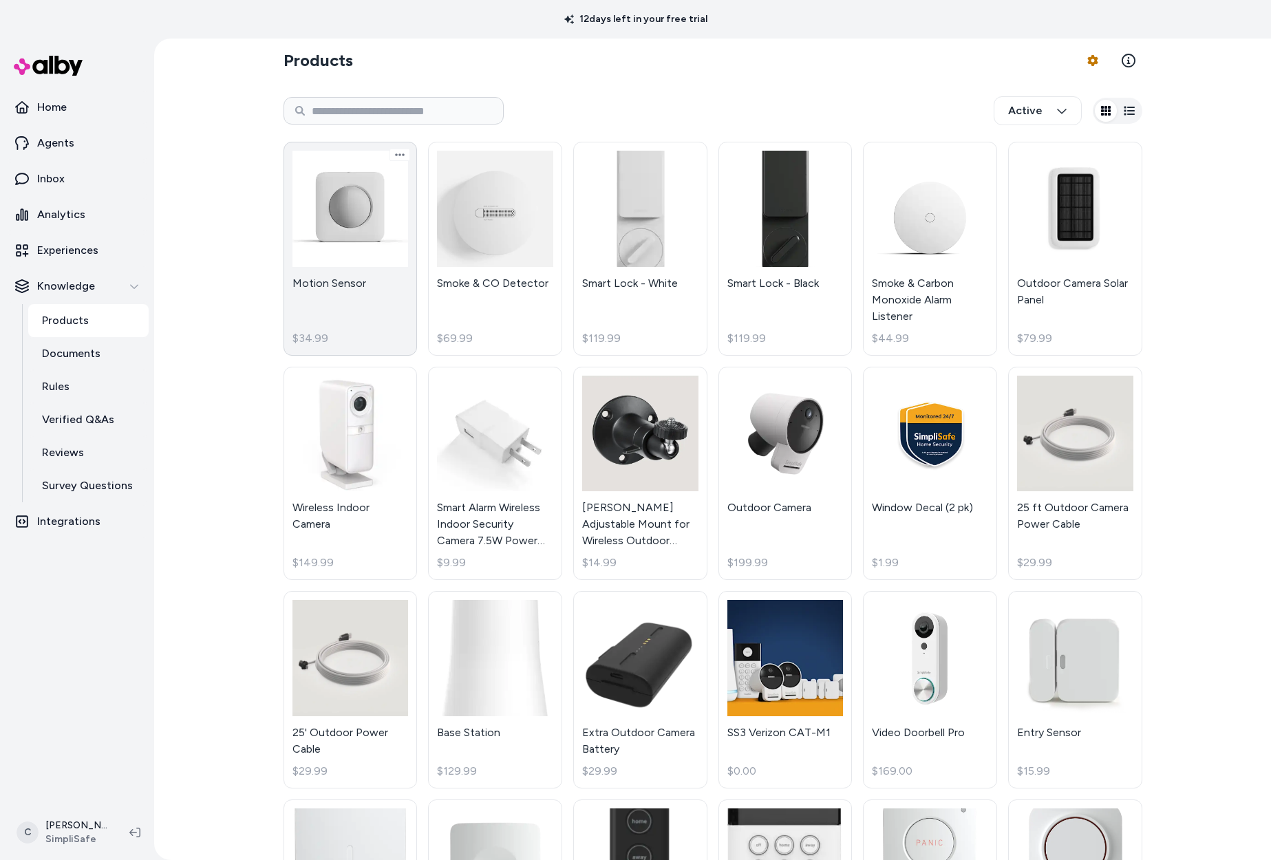
drag, startPoint x: 347, startPoint y: 208, endPoint x: 344, endPoint y: 230, distance: 22.3
click at [346, 207] on link "Motion Sensor $34.99" at bounding box center [350, 249] width 134 height 214
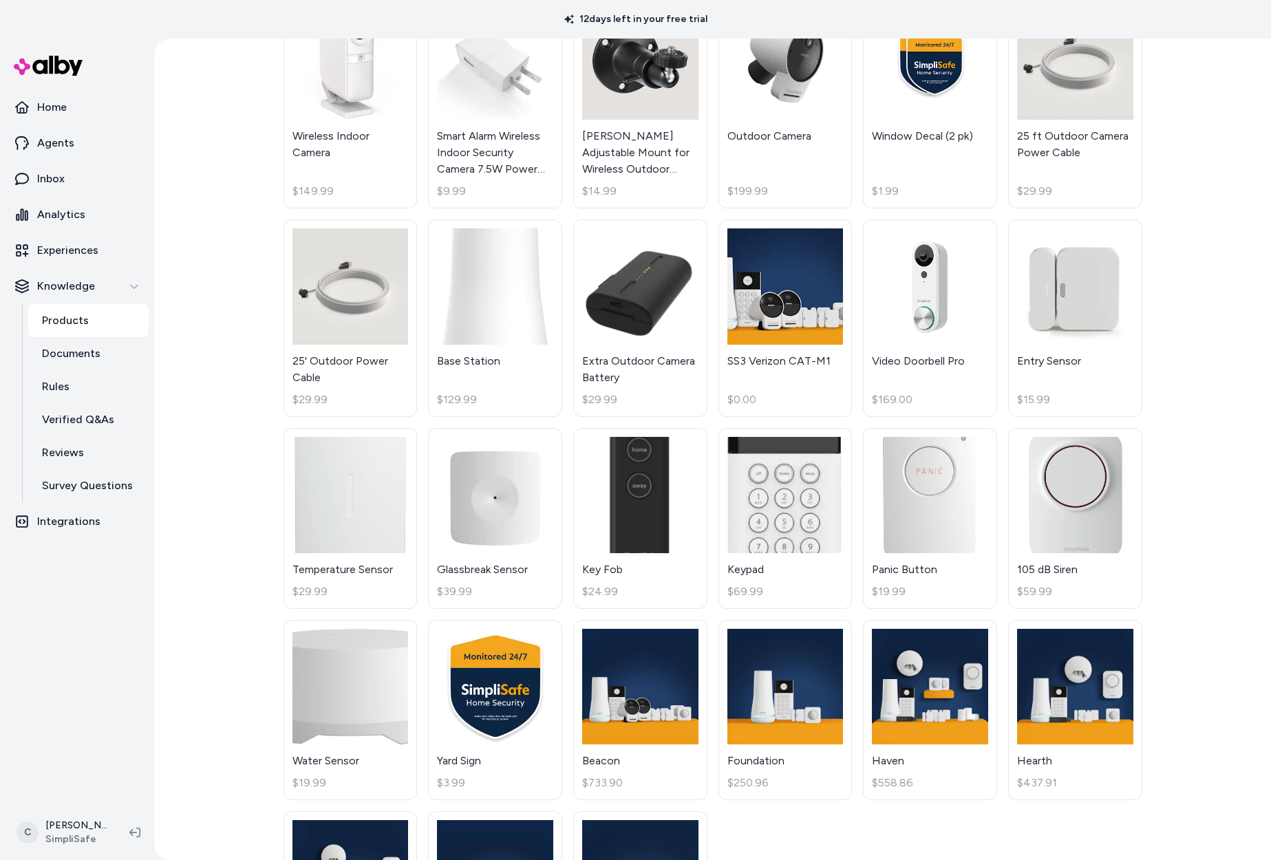
scroll to position [531, 0]
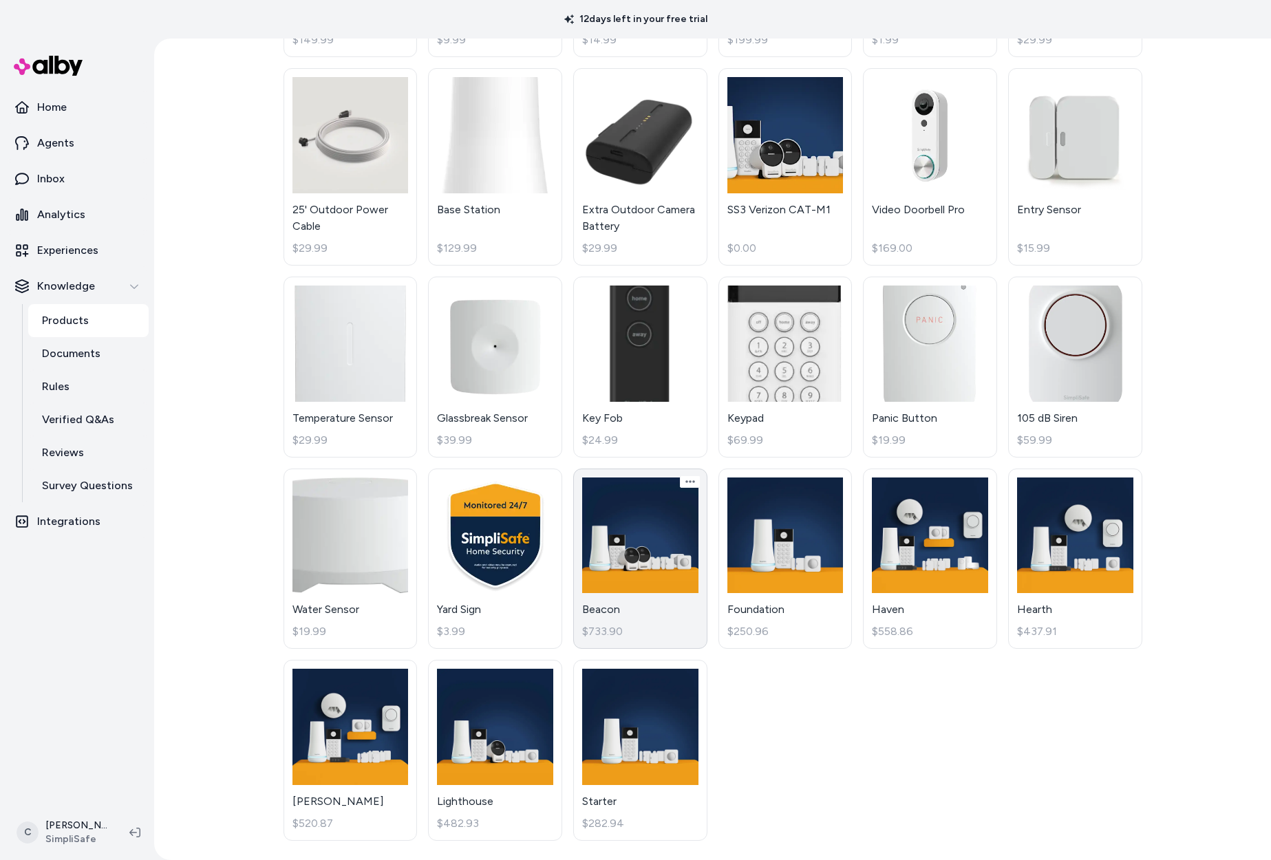
click at [606, 588] on link "Beacon $733.90" at bounding box center [640, 558] width 134 height 181
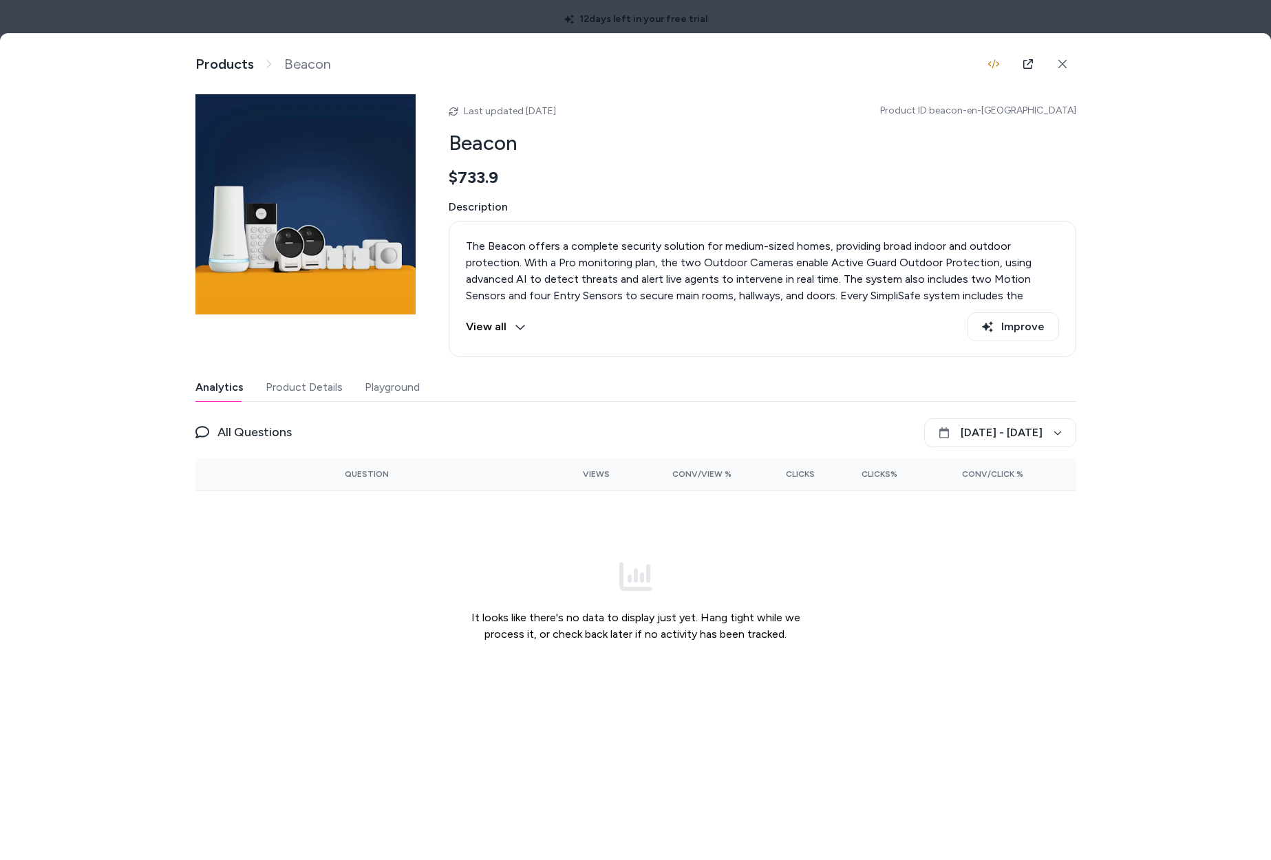
click at [319, 386] on button "Product Details" at bounding box center [304, 388] width 77 height 28
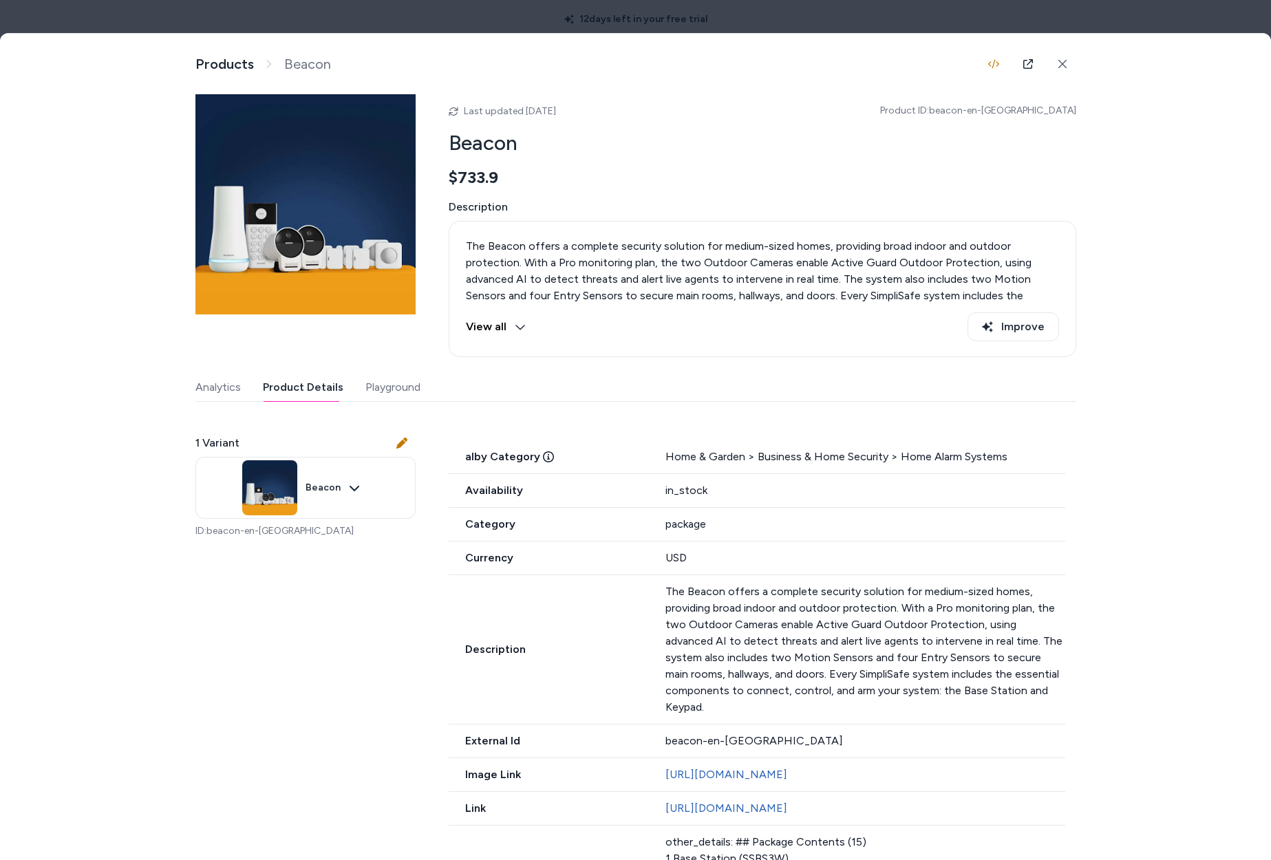
scroll to position [299, 0]
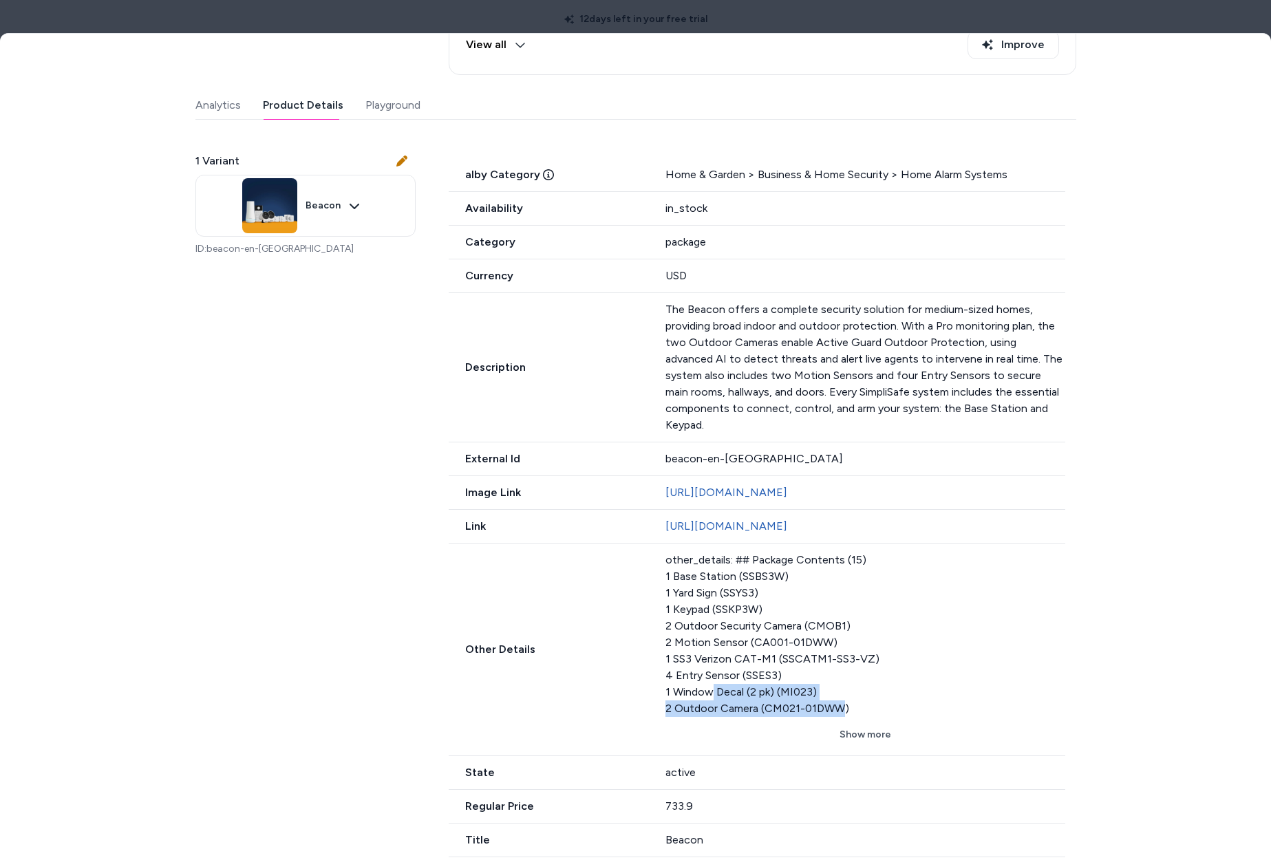
drag, startPoint x: 841, startPoint y: 701, endPoint x: 708, endPoint y: 689, distance: 133.3
click at [708, 689] on div "other_details: ## Package Contents (15) 1 Base Station (SSBS3W) 1 Yard Sign (SS…" at bounding box center [865, 634] width 400 height 165
click at [756, 590] on div "other_details: ## Package Contents (15) 1 Base Station (SSBS3W) 1 Yard Sign (SS…" at bounding box center [865, 634] width 400 height 165
click at [380, 31] on div at bounding box center [635, 430] width 1271 height 860
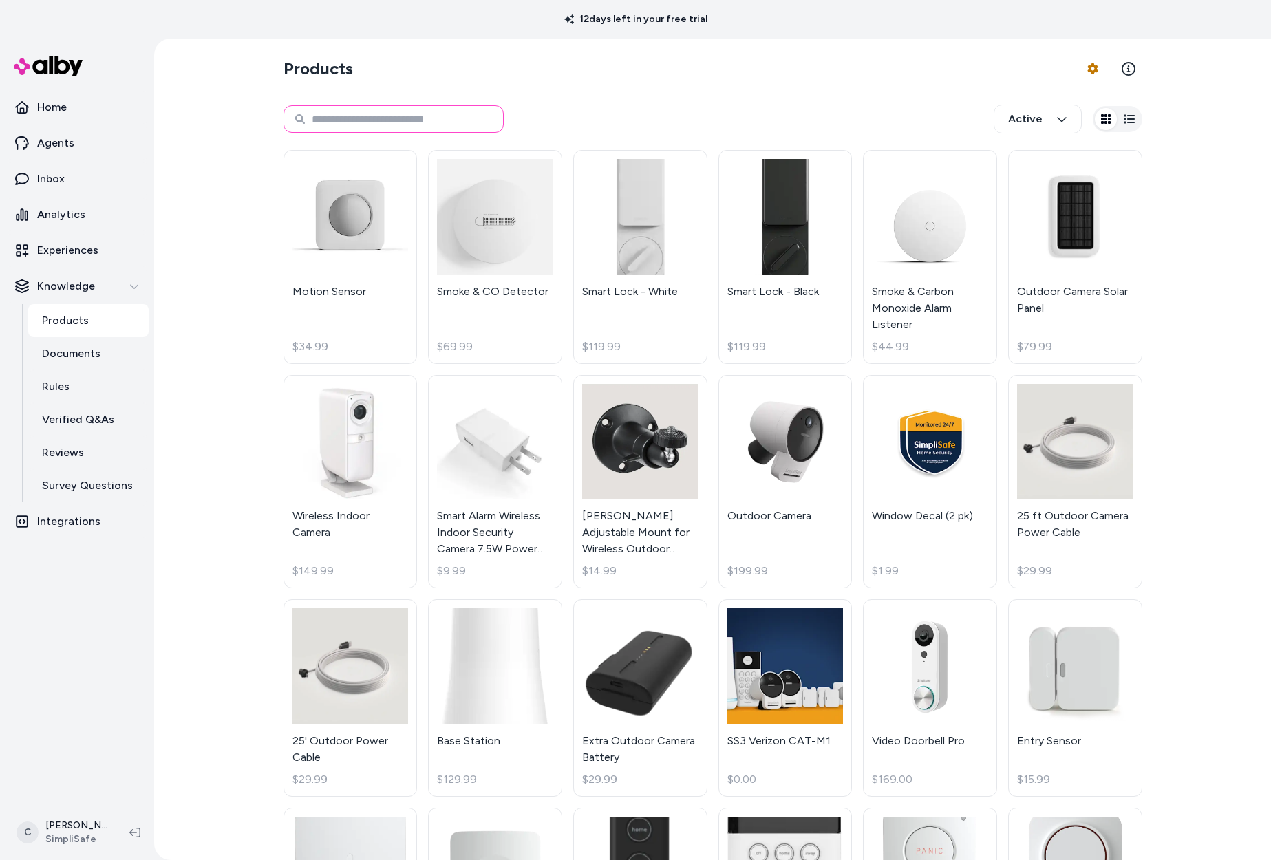
click at [387, 118] on input at bounding box center [393, 119] width 220 height 28
type input "*******"
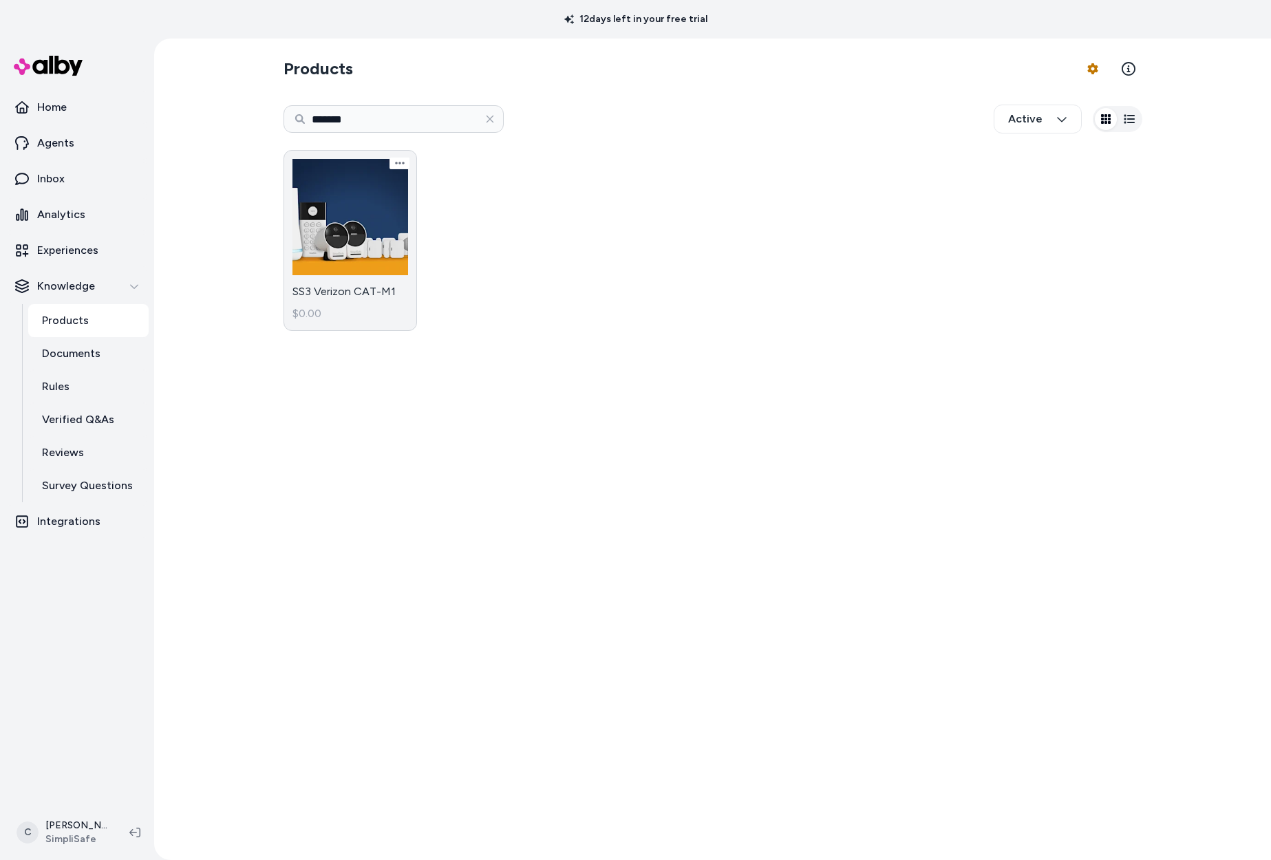
click at [361, 297] on link "SS3 Verizon CAT-M1 $0.00" at bounding box center [350, 240] width 134 height 181
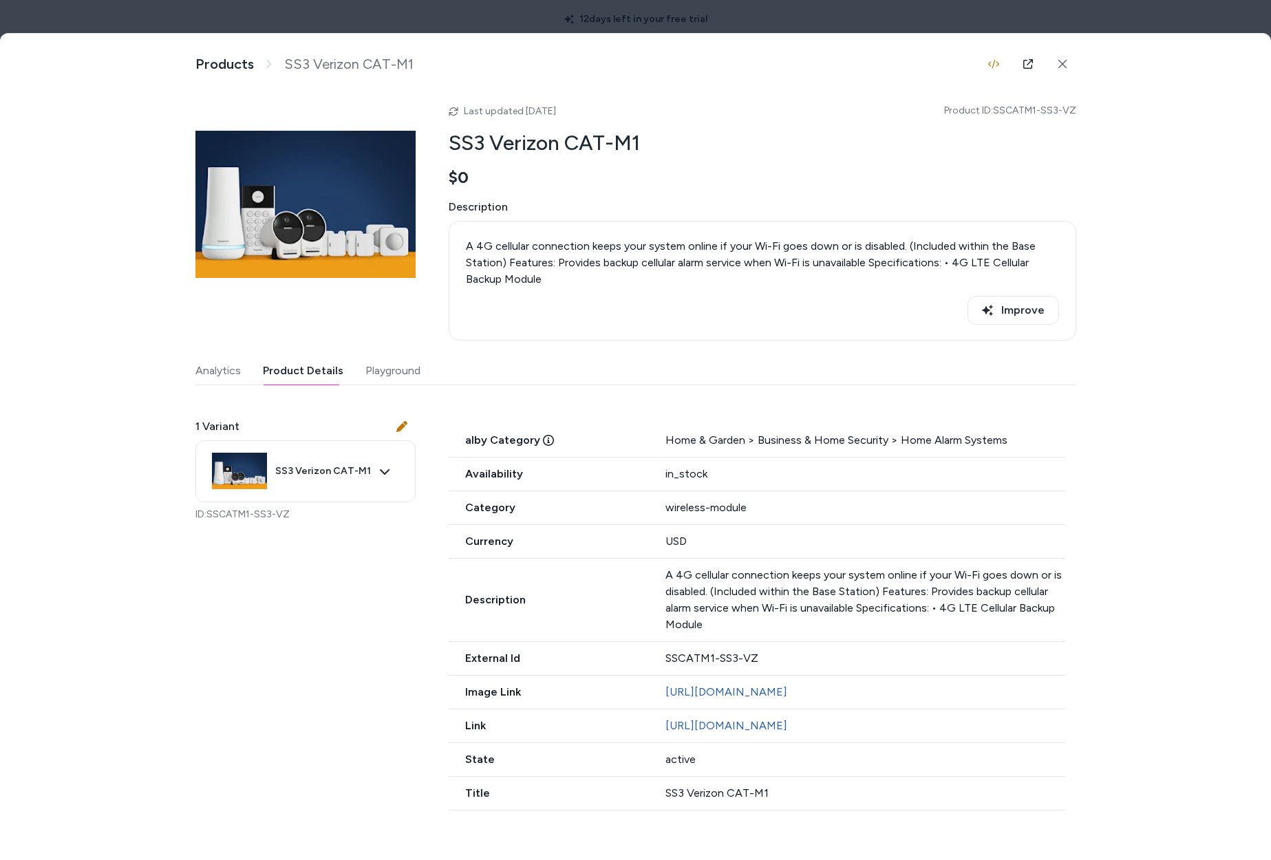
drag, startPoint x: 288, startPoint y: 371, endPoint x: 275, endPoint y: 377, distance: 13.6
click at [287, 371] on button "Product Details" at bounding box center [303, 371] width 80 height 28
click at [1066, 59] on icon at bounding box center [1062, 64] width 10 height 10
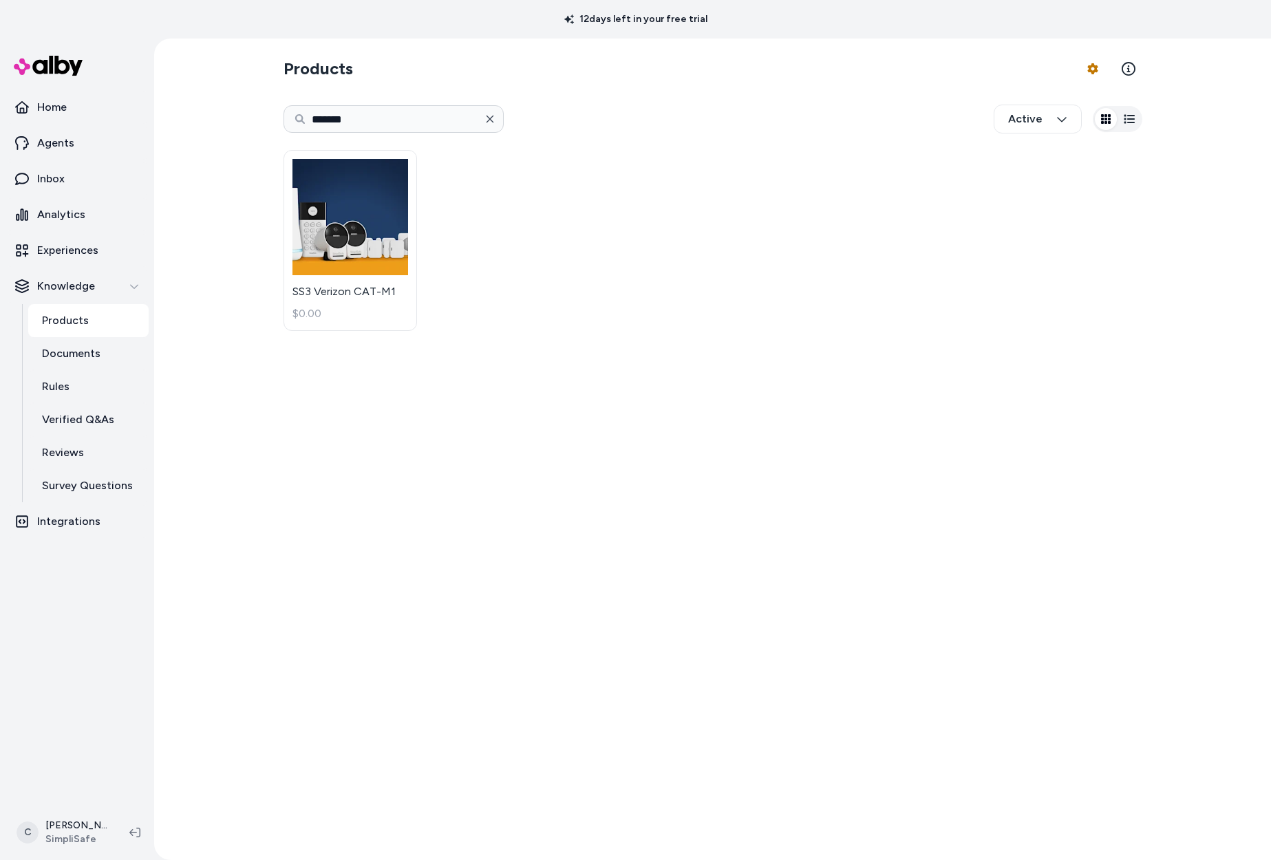
click at [476, 124] on button "button" at bounding box center [490, 119] width 28 height 28
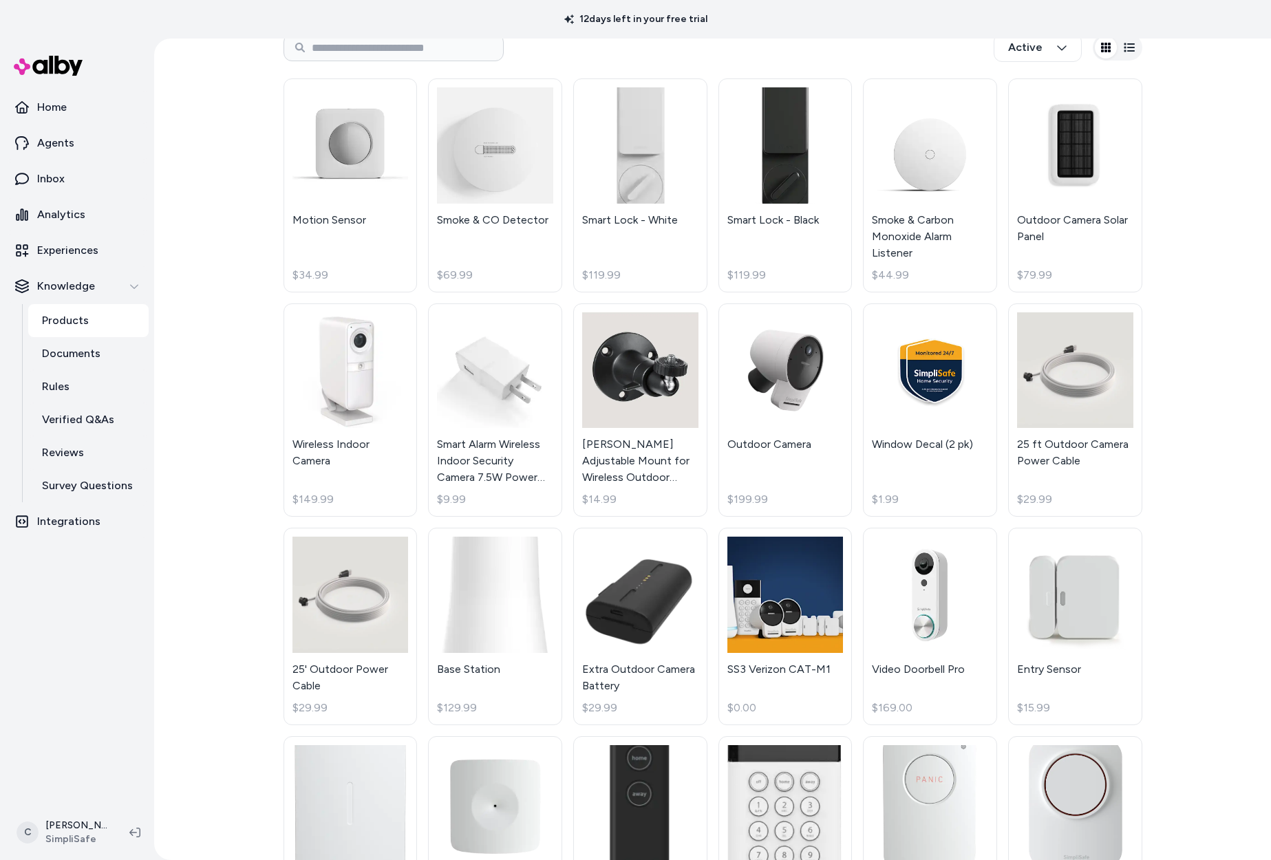
scroll to position [142, 0]
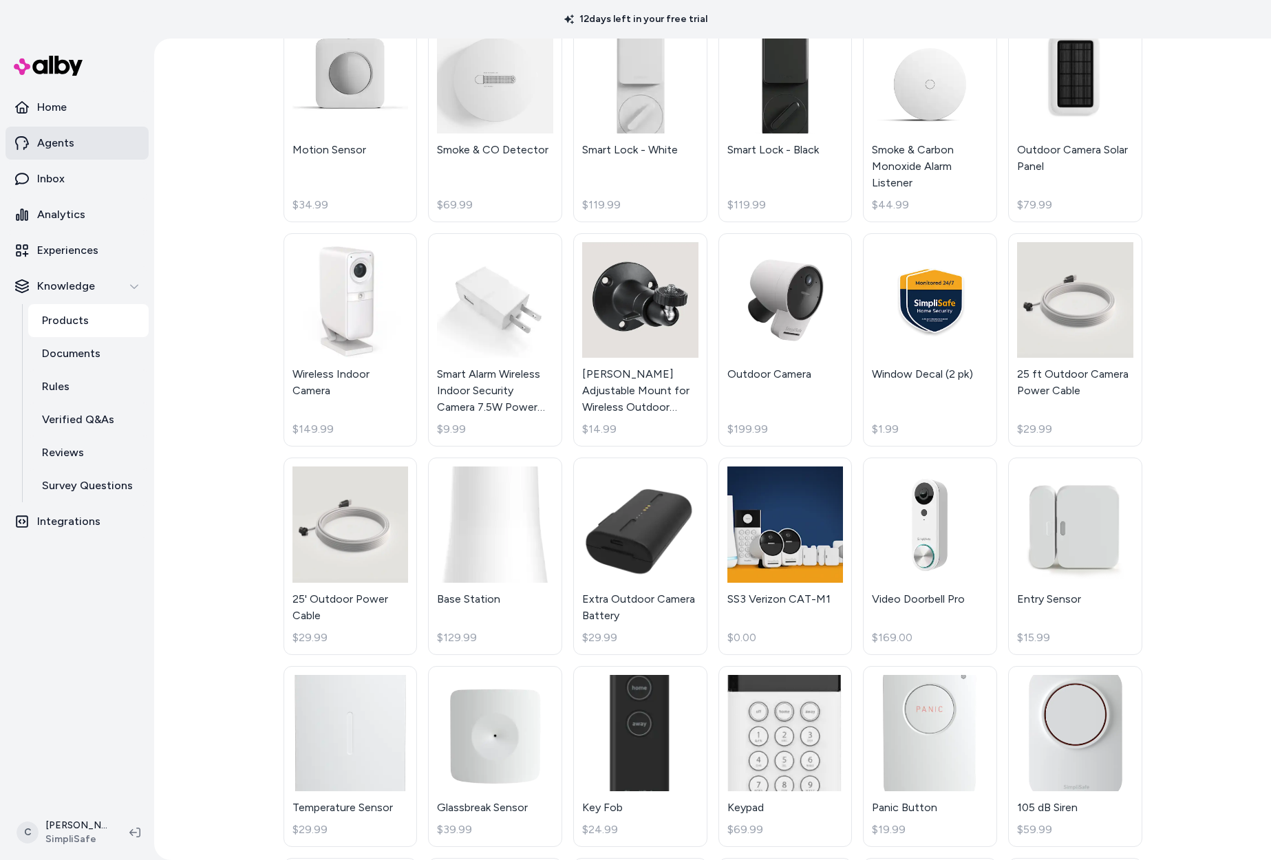
click at [63, 135] on p "Agents" at bounding box center [55, 143] width 37 height 17
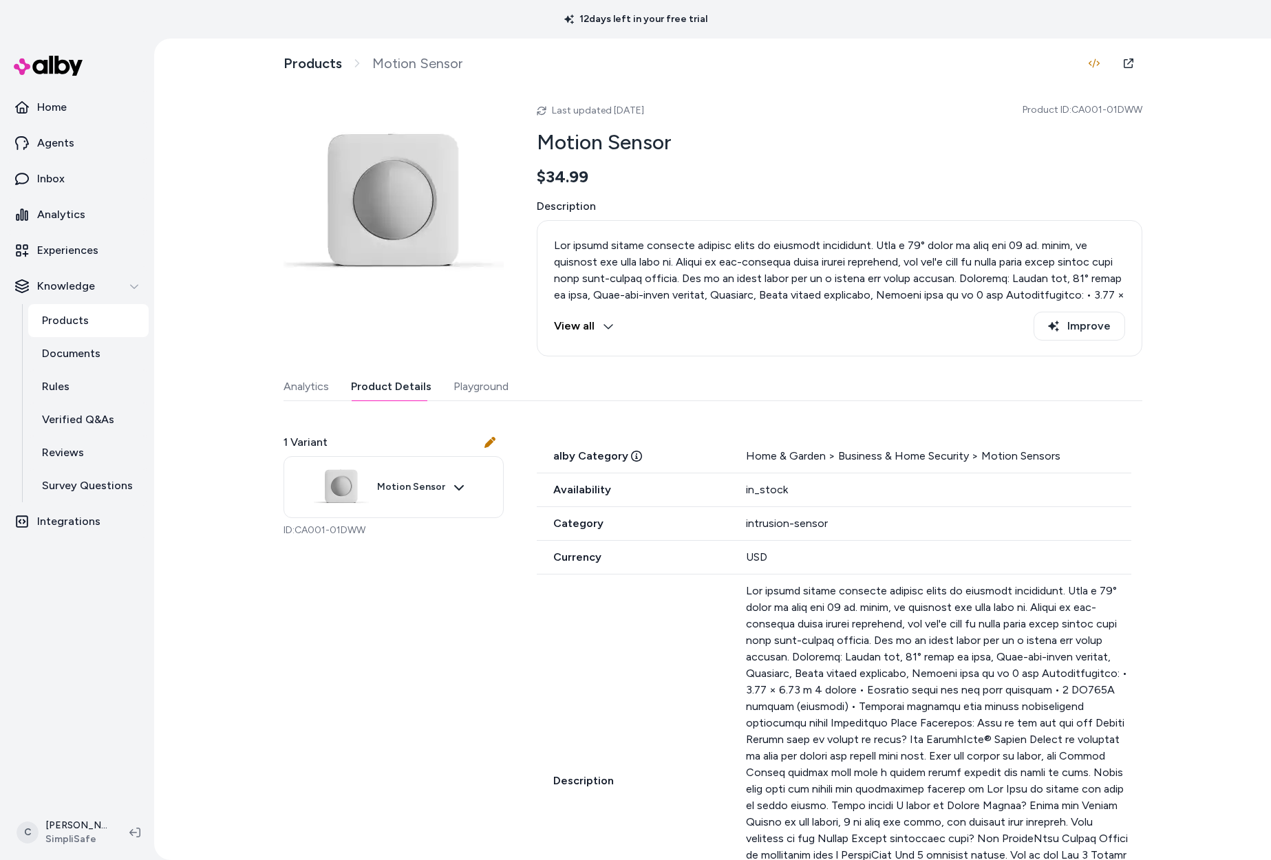
click at [378, 376] on button "Product Details" at bounding box center [391, 387] width 80 height 28
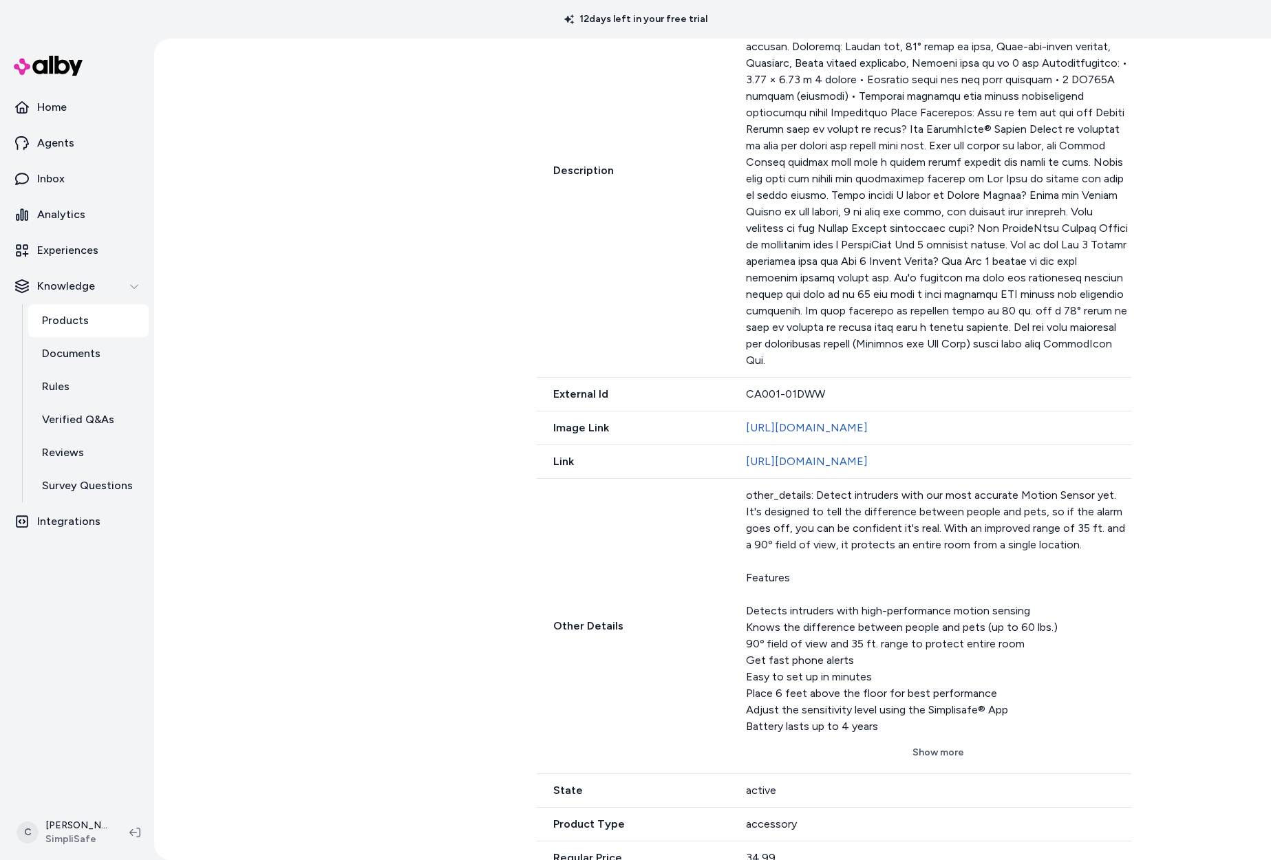
scroll to position [734, 0]
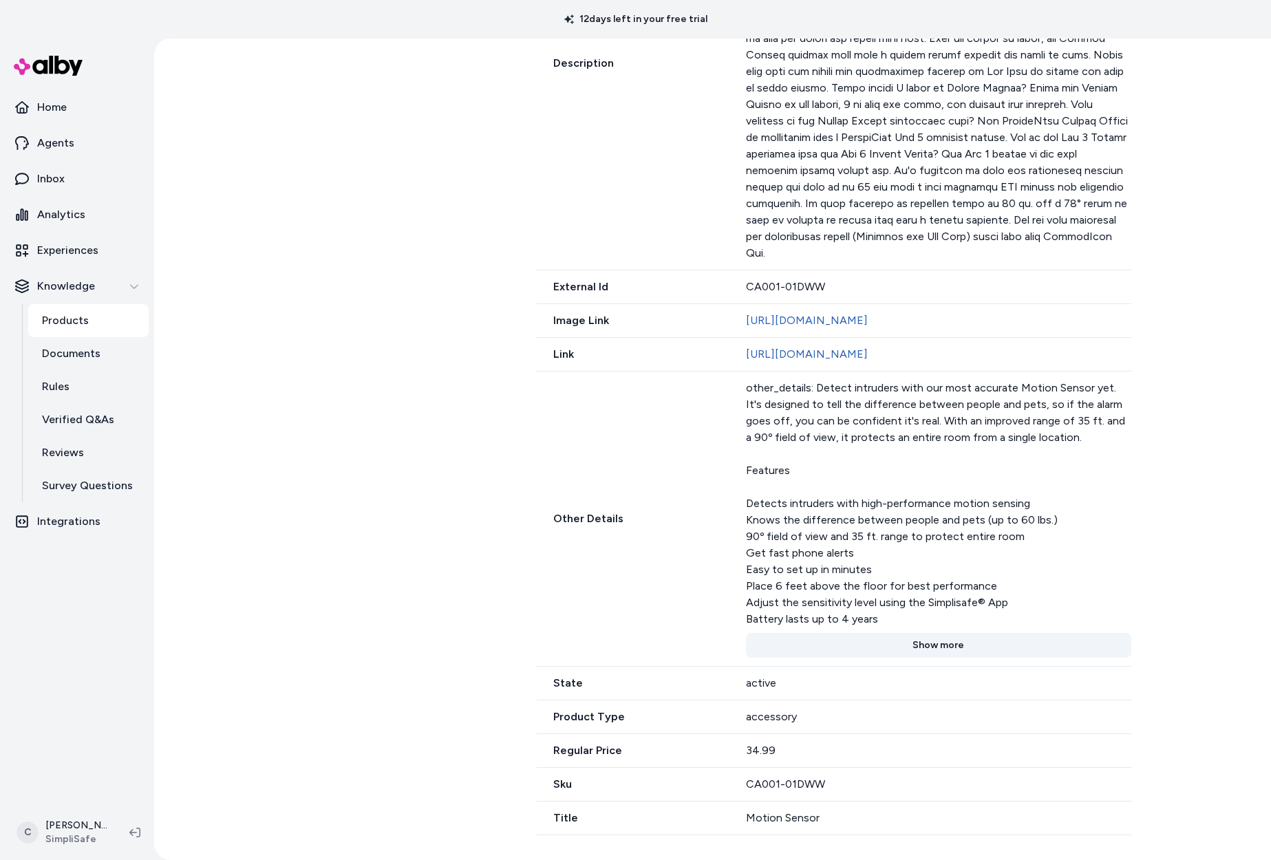
click at [931, 648] on button "Show more" at bounding box center [938, 645] width 385 height 25
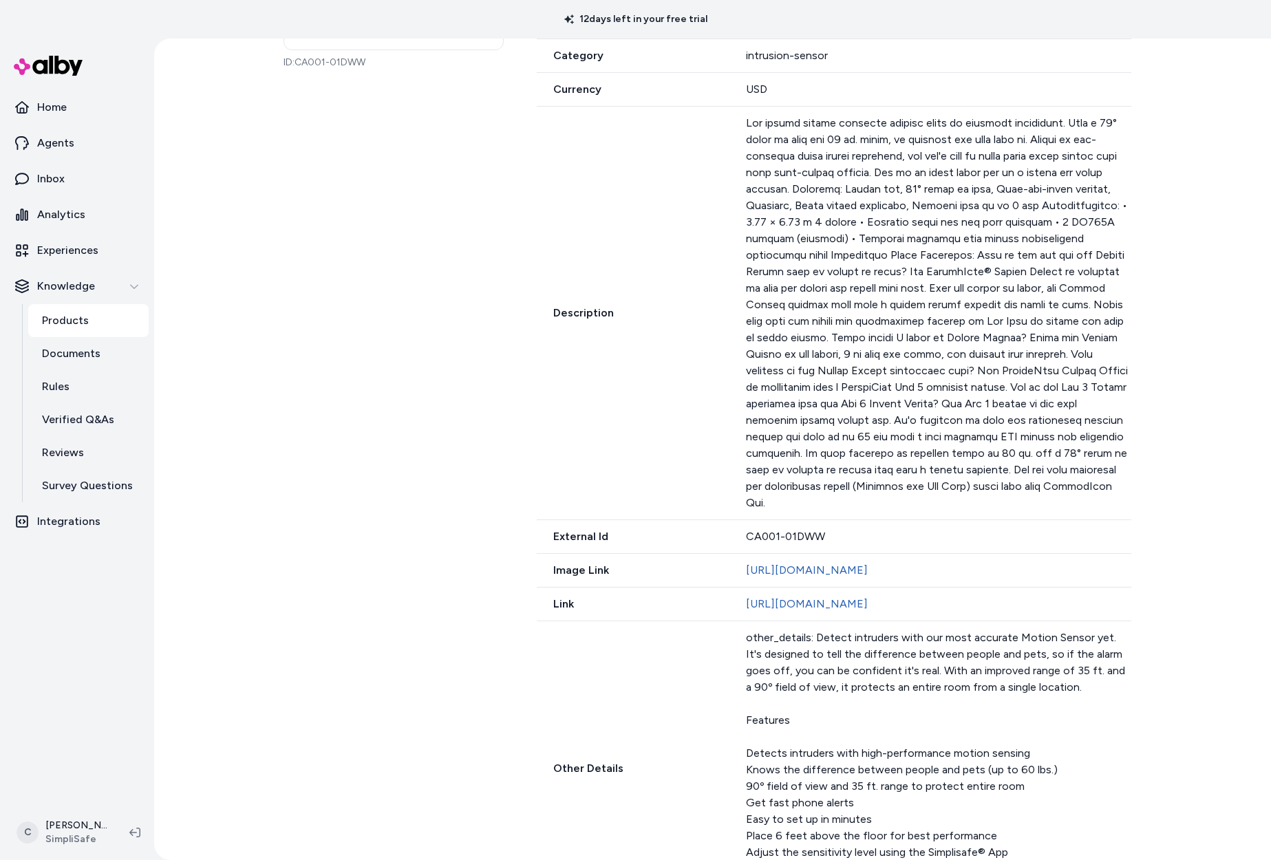
scroll to position [309, 0]
